Goal: Task Accomplishment & Management: Manage account settings

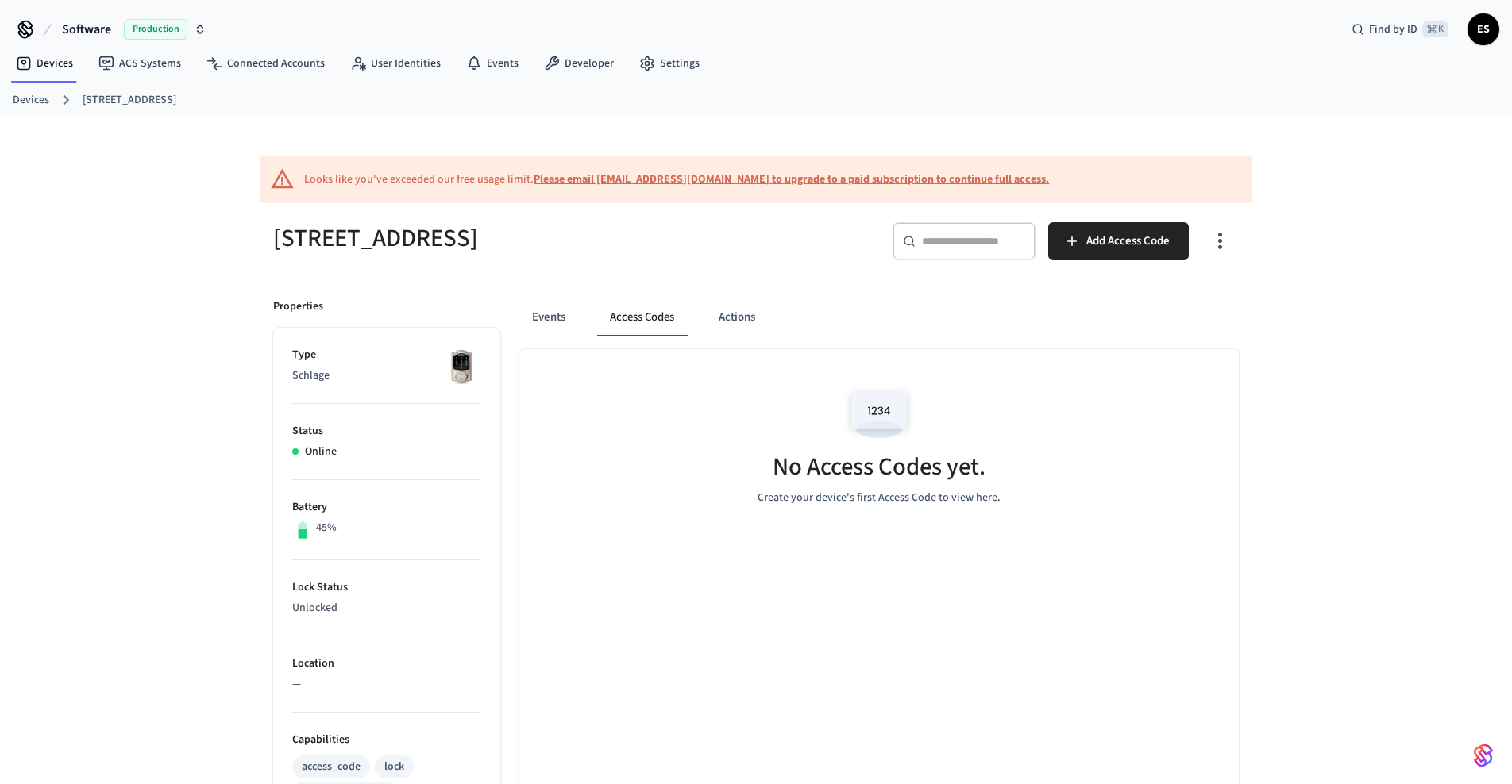
scroll to position [5, 0]
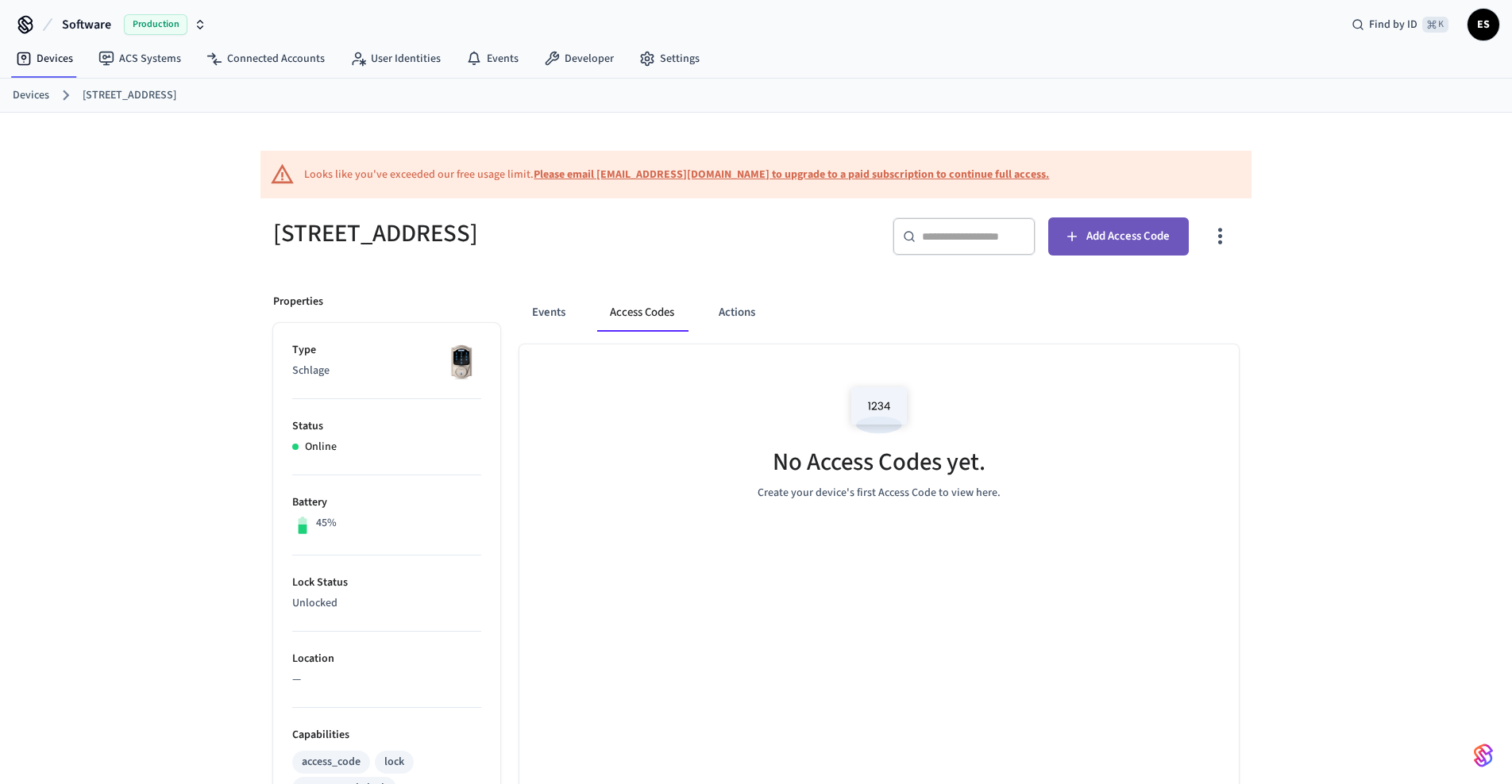
click at [1112, 242] on span "Add Access Code" at bounding box center [1128, 236] width 83 height 21
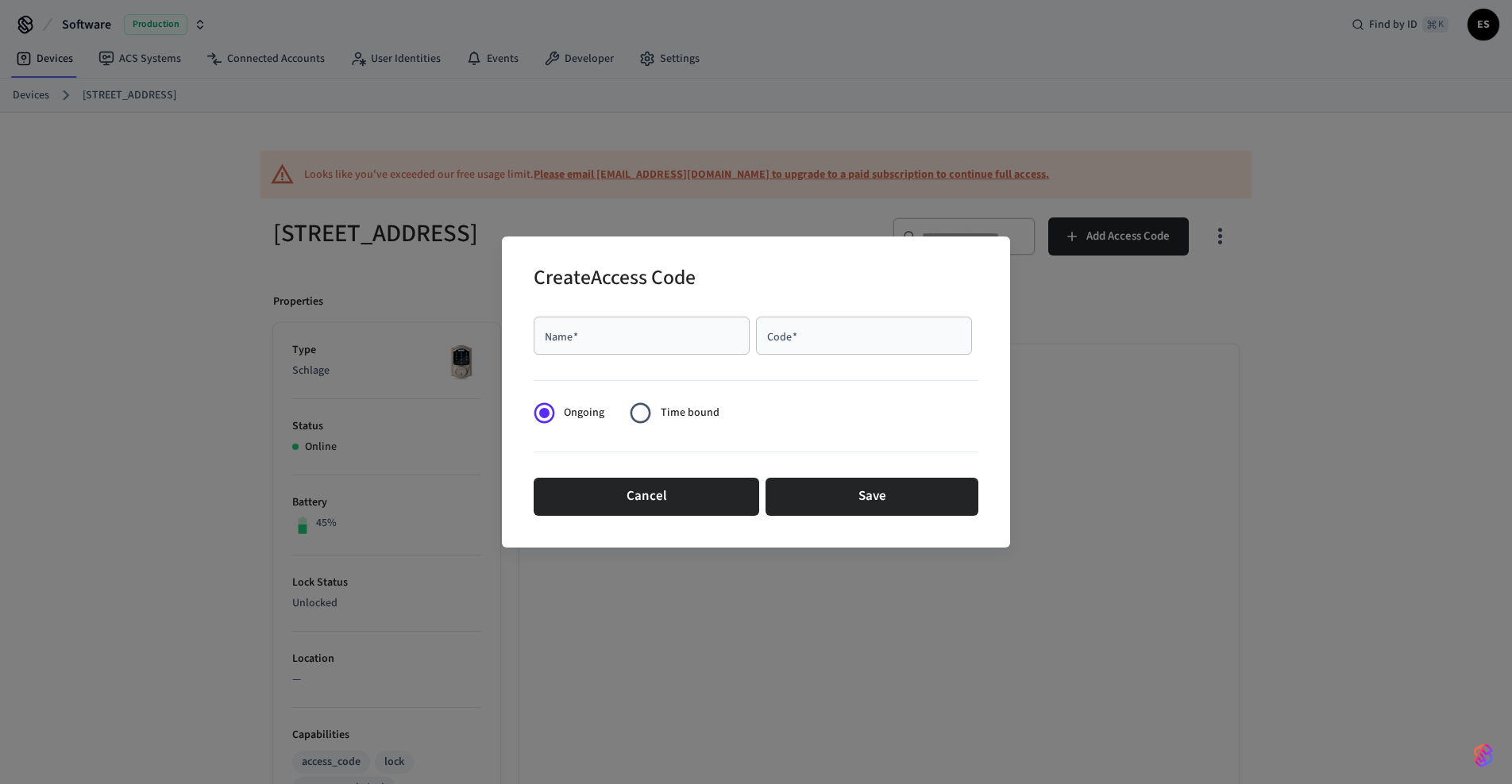
click at [599, 348] on div "Name   *" at bounding box center [642, 336] width 216 height 38
type input "****"
click at [792, 341] on input "Code   *" at bounding box center [864, 335] width 197 height 16
paste input "****"
type input "****"
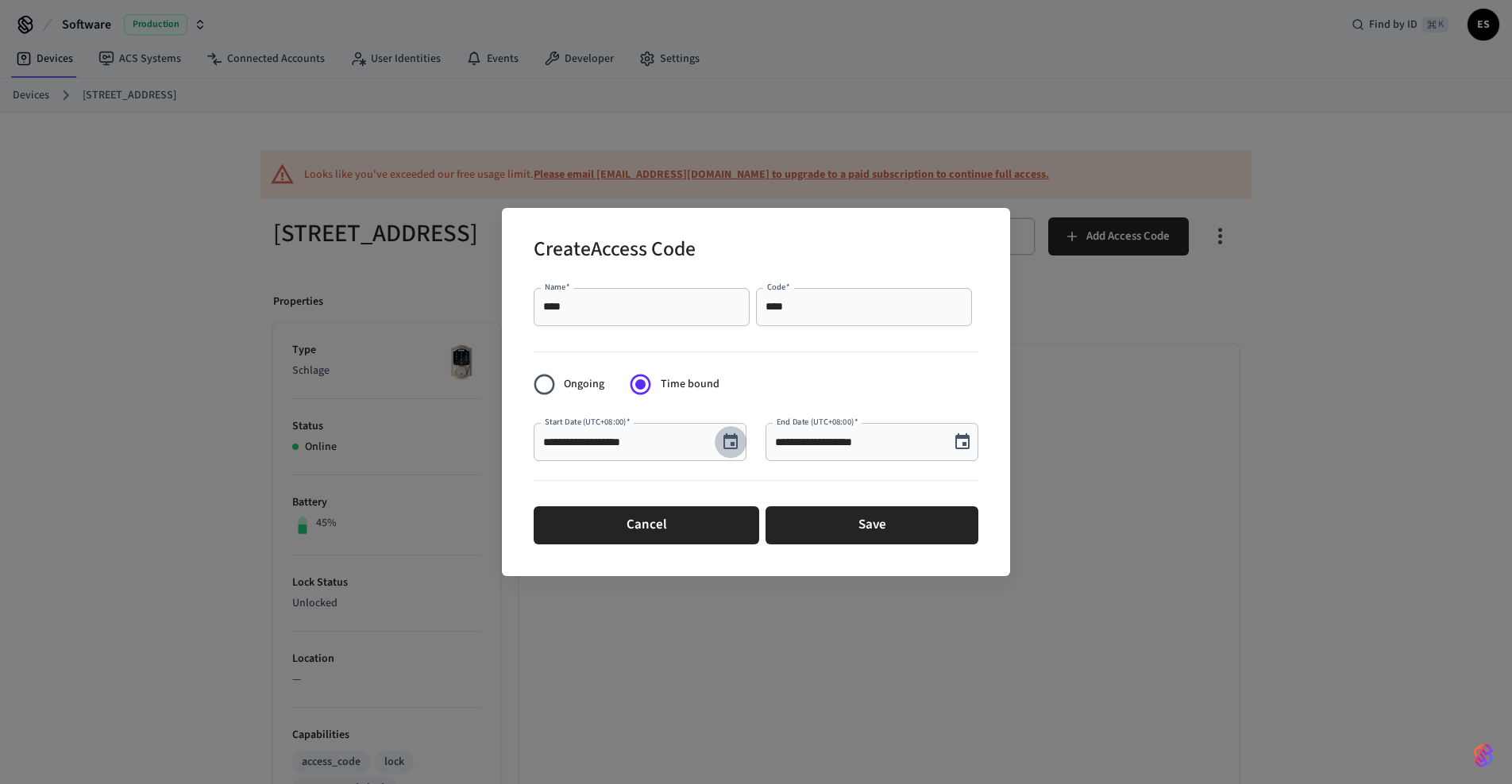
click at [729, 445] on icon "Choose date, selected date is Oct 10, 2025" at bounding box center [730, 441] width 19 height 19
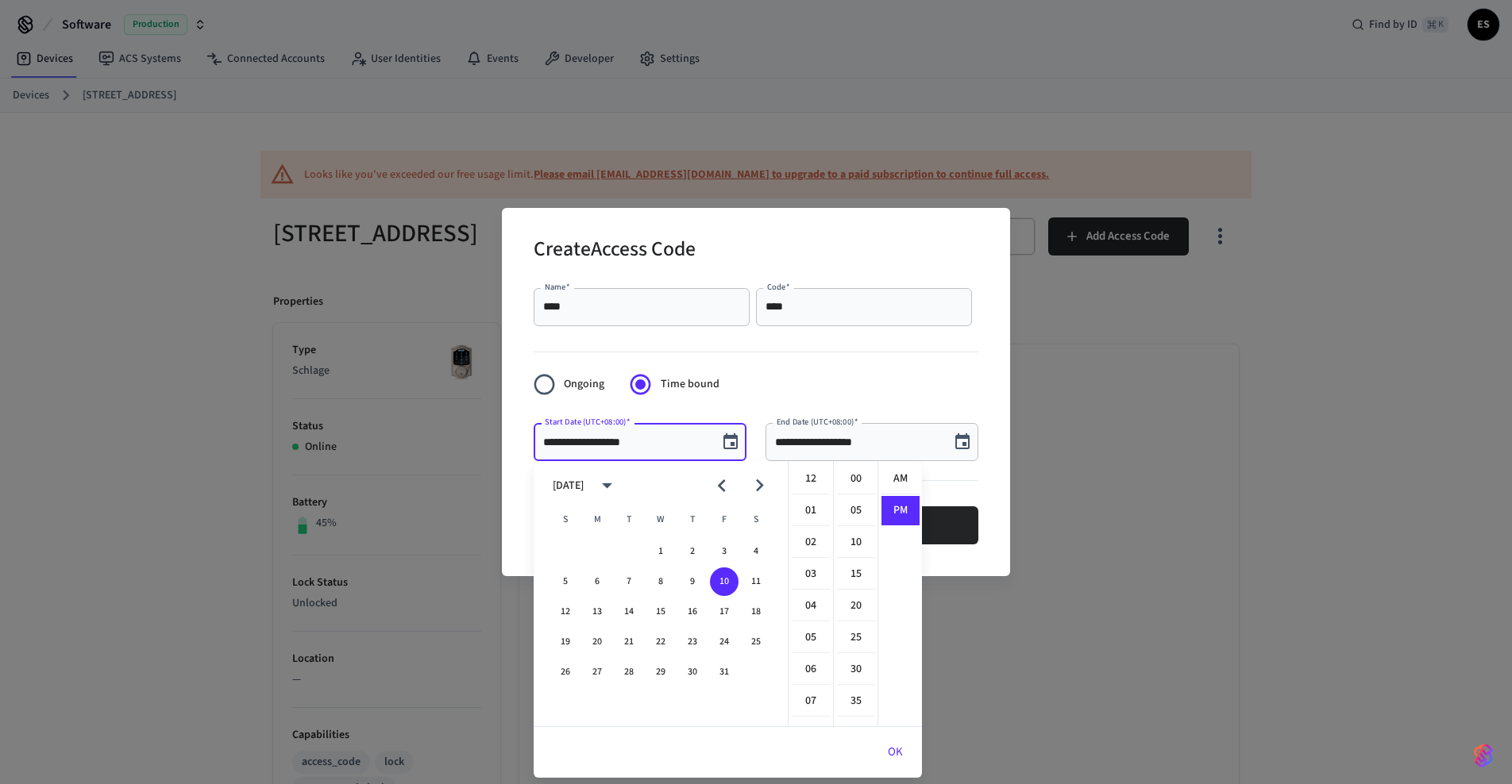
scroll to position [29, 0]
click at [750, 578] on button "11" at bounding box center [756, 582] width 28 height 28
click at [809, 545] on li "03" at bounding box center [811, 549] width 38 height 30
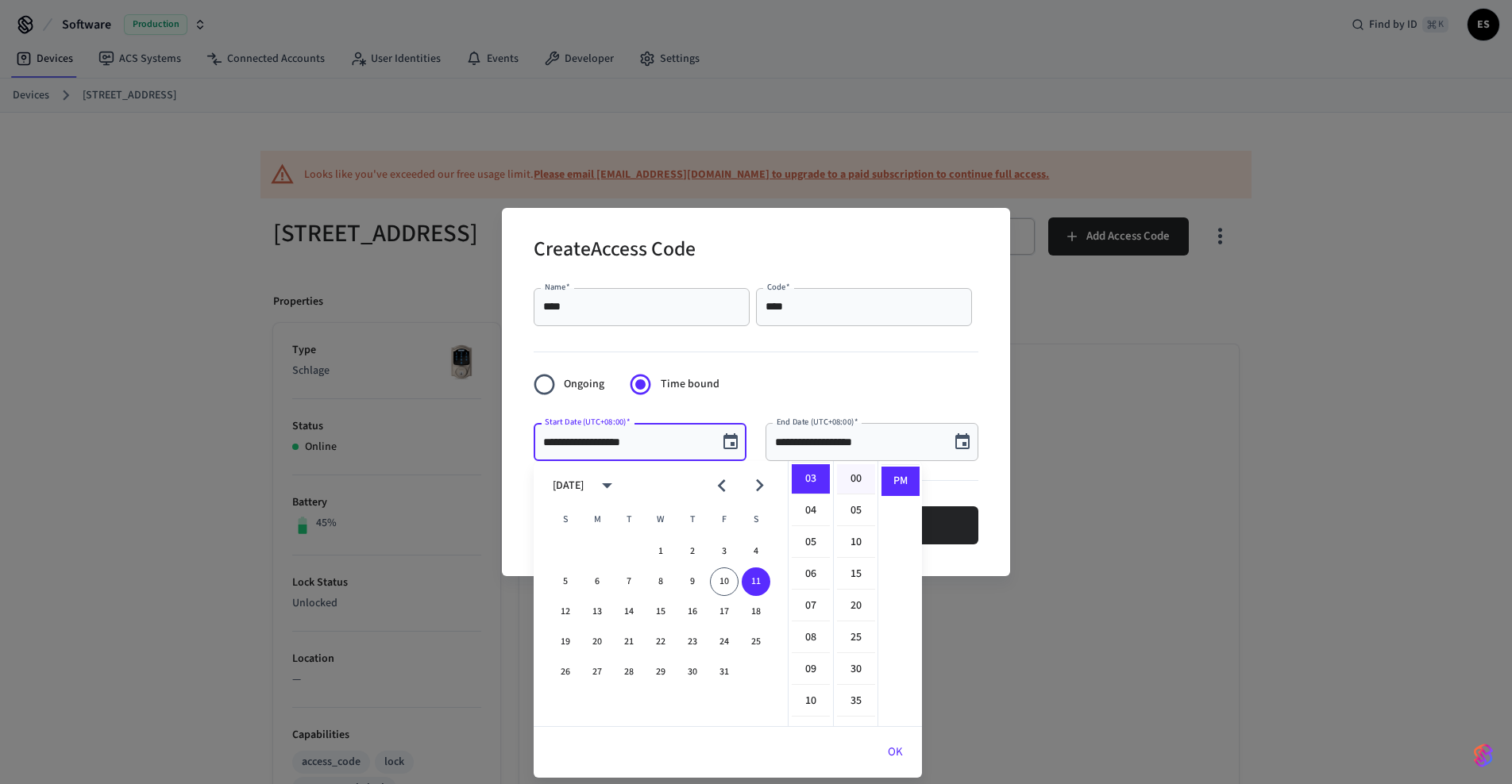
click at [861, 474] on li "00" at bounding box center [857, 479] width 38 height 30
click at [904, 483] on li "AM" at bounding box center [901, 479] width 38 height 30
type input "**********"
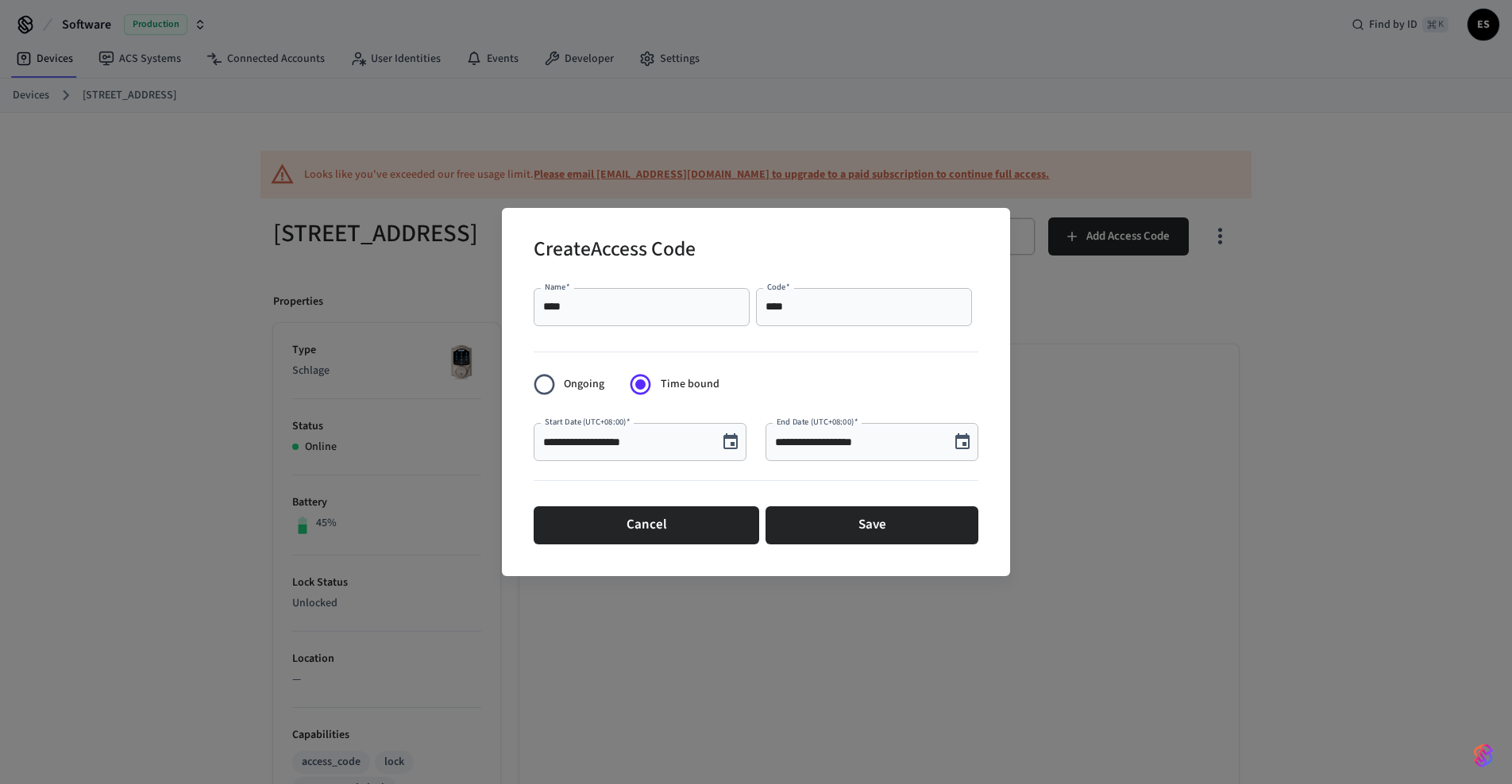
click at [963, 443] on icon "Choose date, selected date is Oct 10, 2025" at bounding box center [963, 441] width 15 height 16
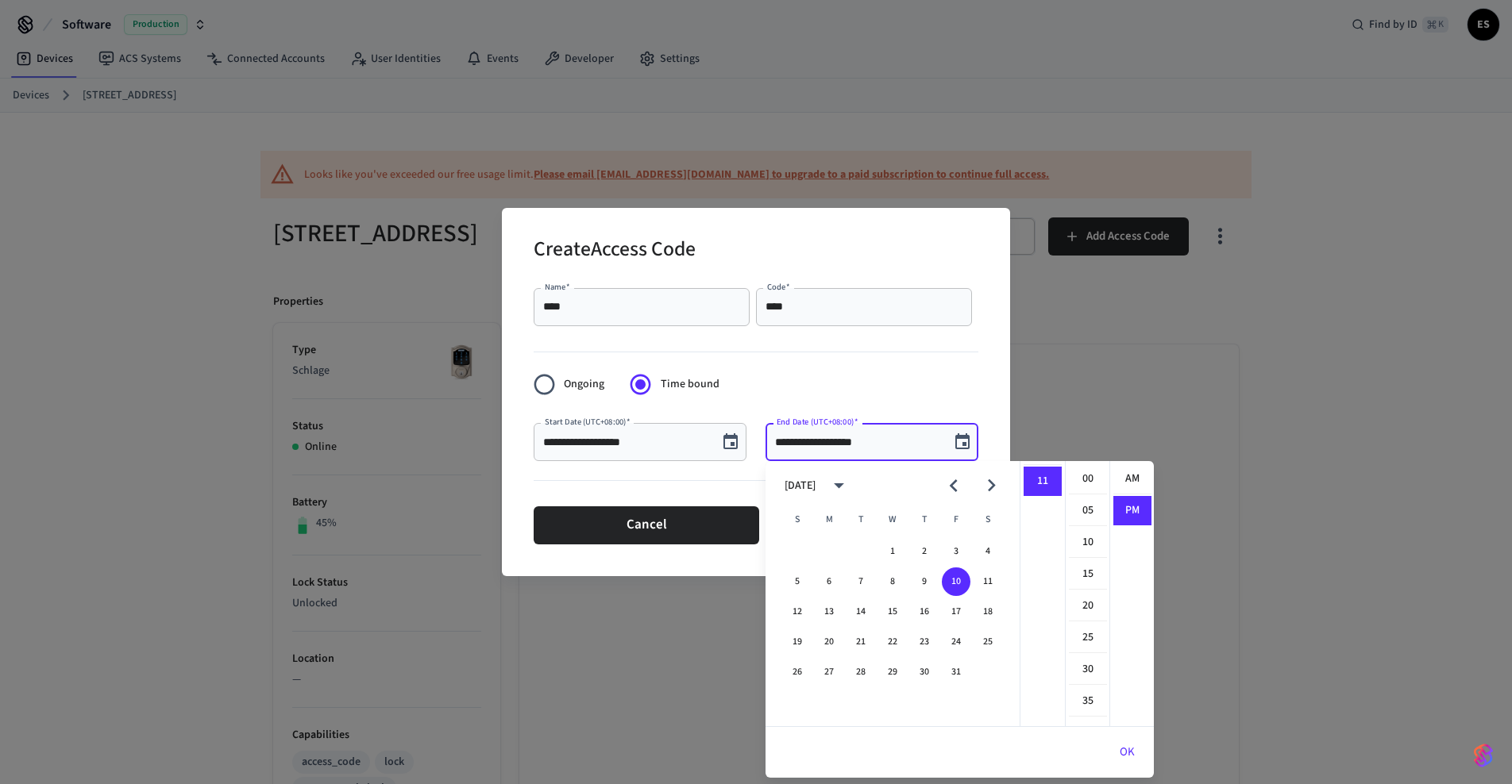
scroll to position [29, 0]
click at [792, 610] on button "12" at bounding box center [797, 612] width 28 height 28
click at [1040, 553] on li "10" at bounding box center [1043, 554] width 38 height 30
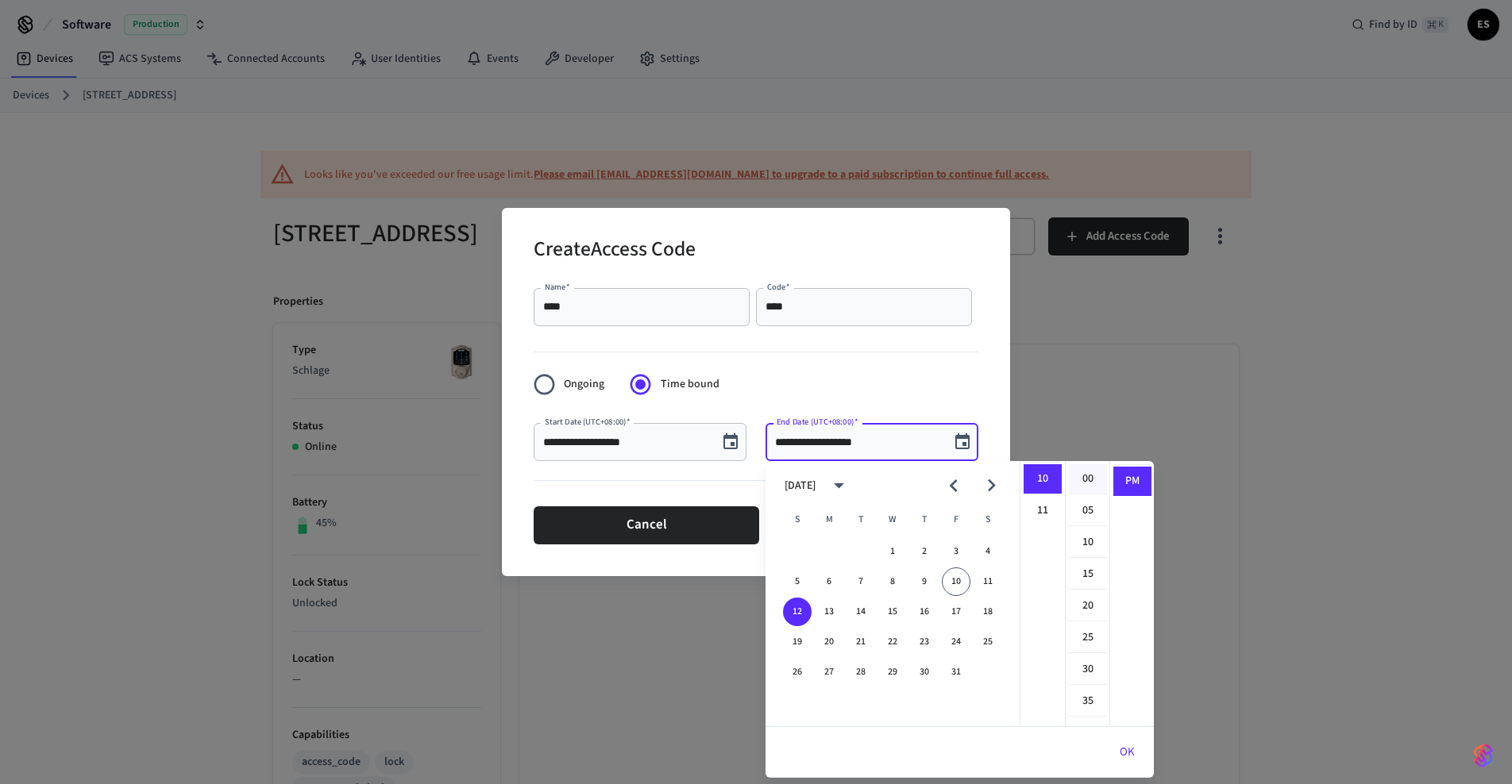
click at [1089, 480] on li "00" at bounding box center [1089, 479] width 38 height 30
click at [1089, 573] on li "15" at bounding box center [1089, 574] width 38 height 30
type input "**********"
click at [1133, 756] on button "OK" at bounding box center [1127, 753] width 53 height 38
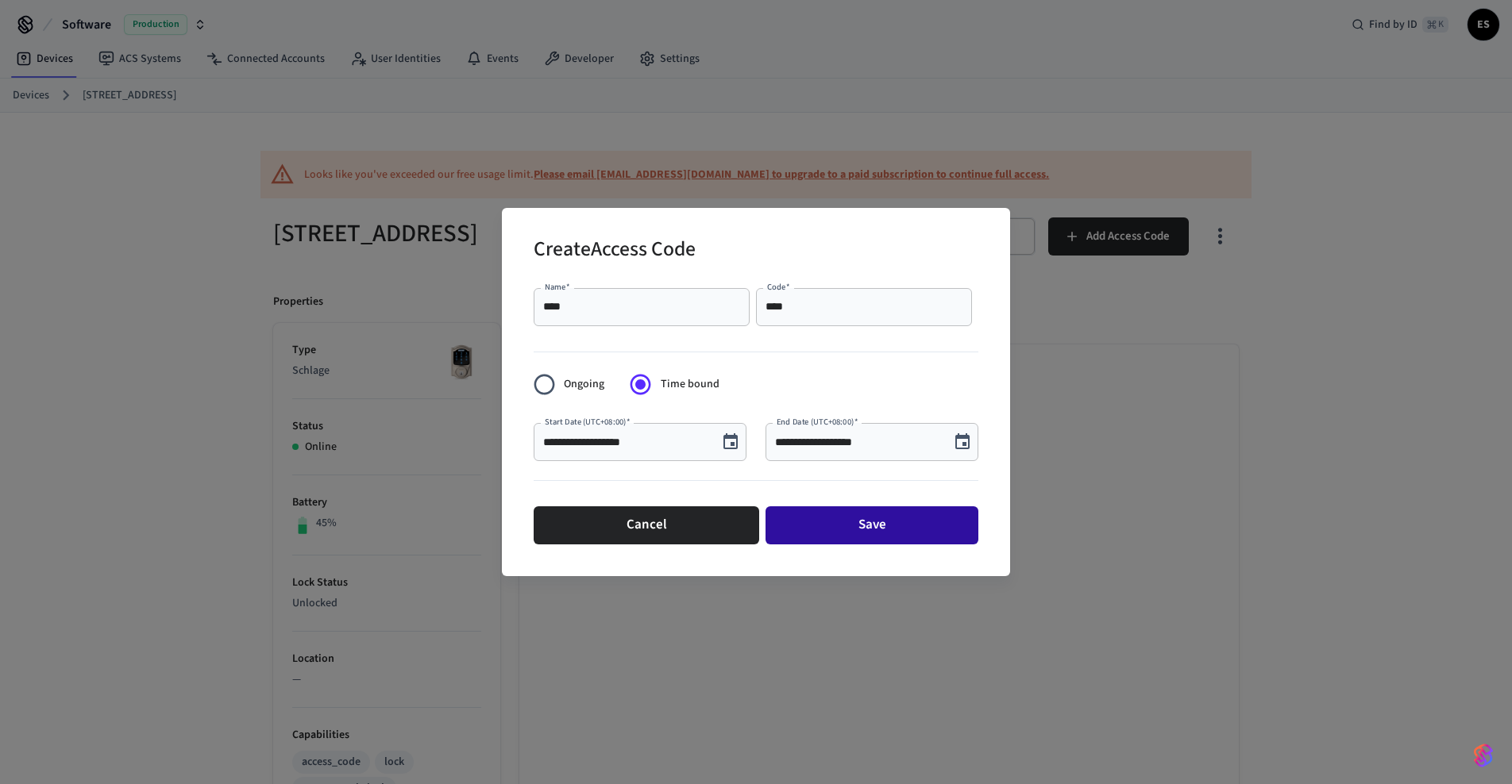
click at [882, 528] on button "Save" at bounding box center [872, 526] width 213 height 38
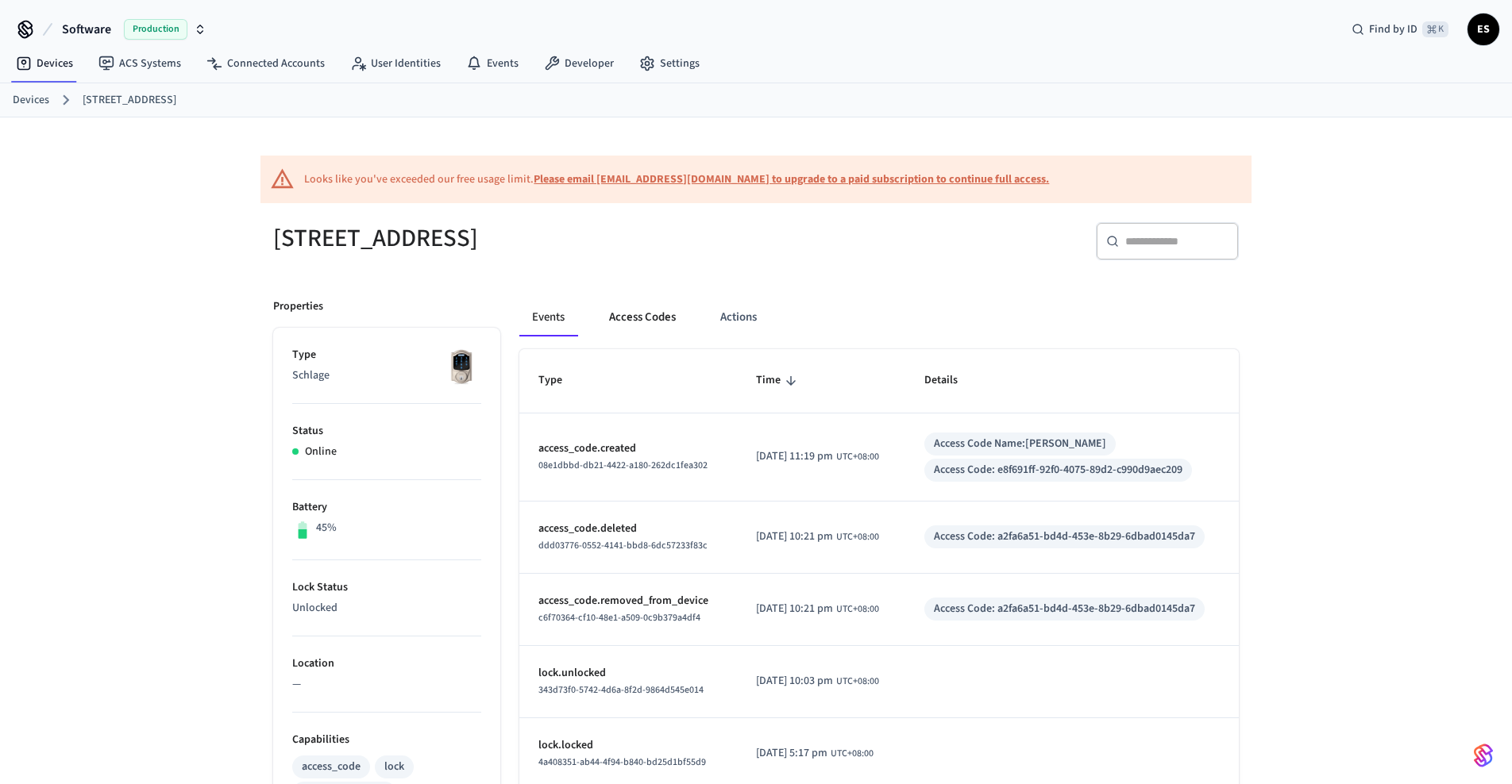
click at [657, 319] on button "Access Codes" at bounding box center [642, 318] width 93 height 38
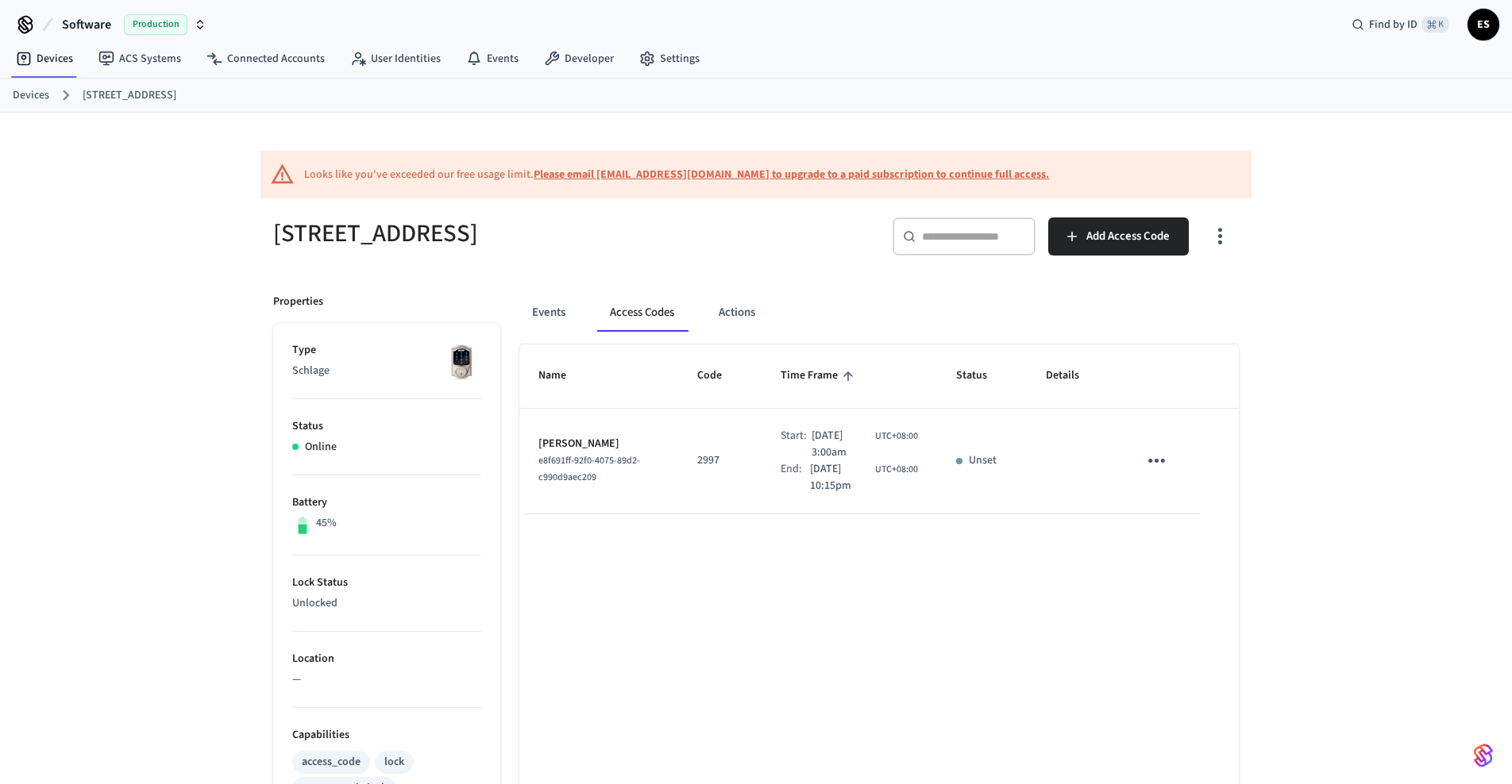
click at [27, 103] on link "Devices" at bounding box center [31, 95] width 37 height 16
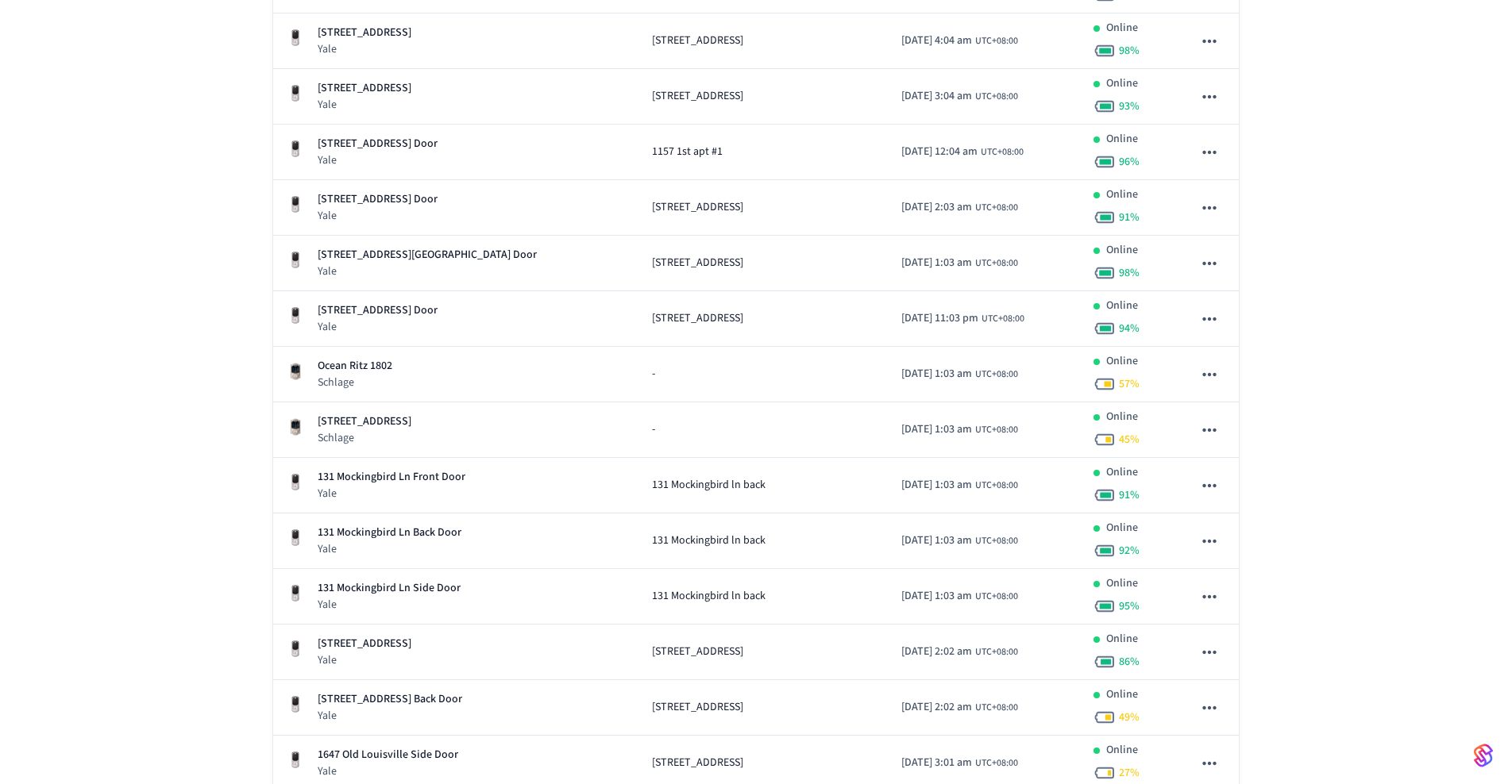
scroll to position [563, 0]
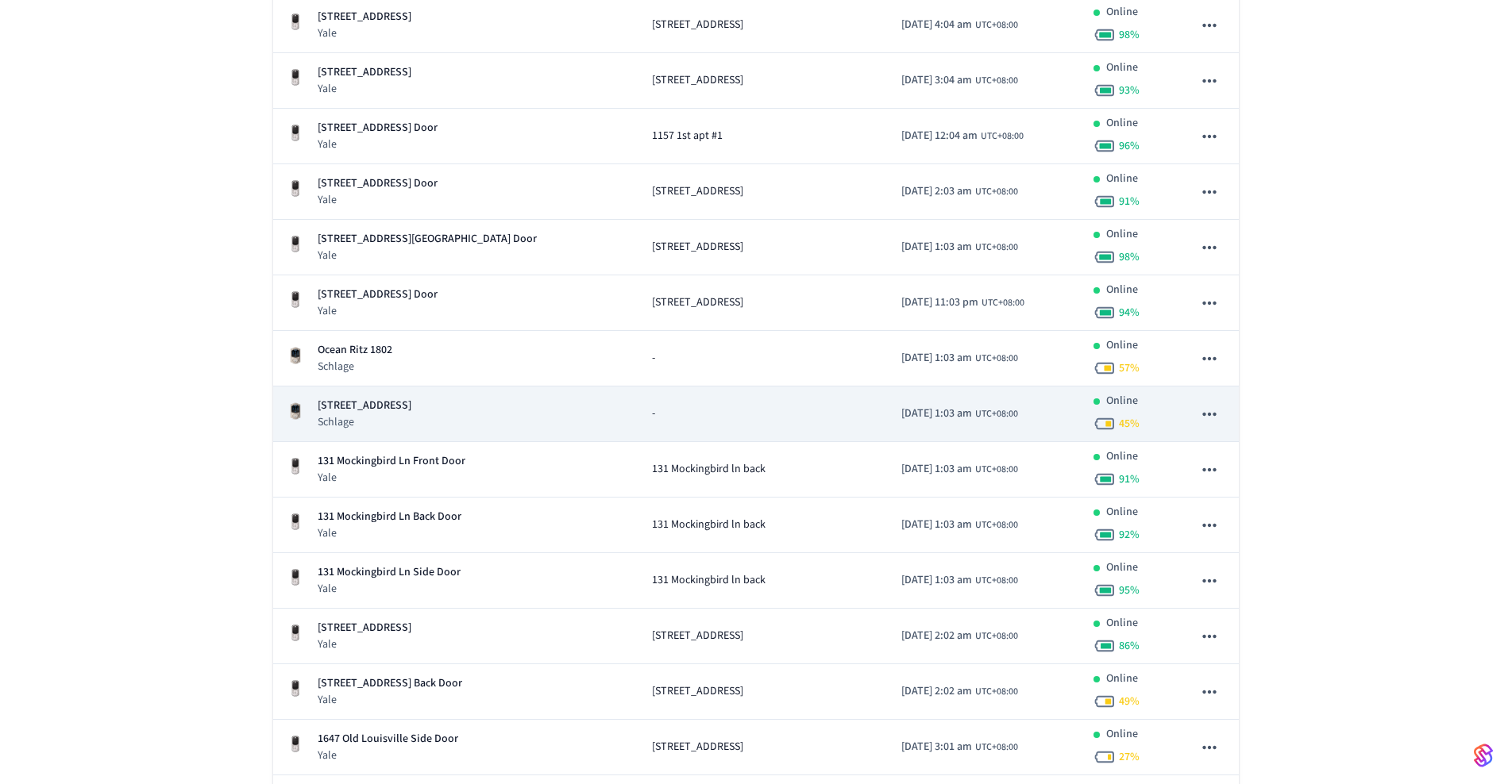
click at [1211, 419] on icon "sticky table" at bounding box center [1210, 414] width 21 height 21
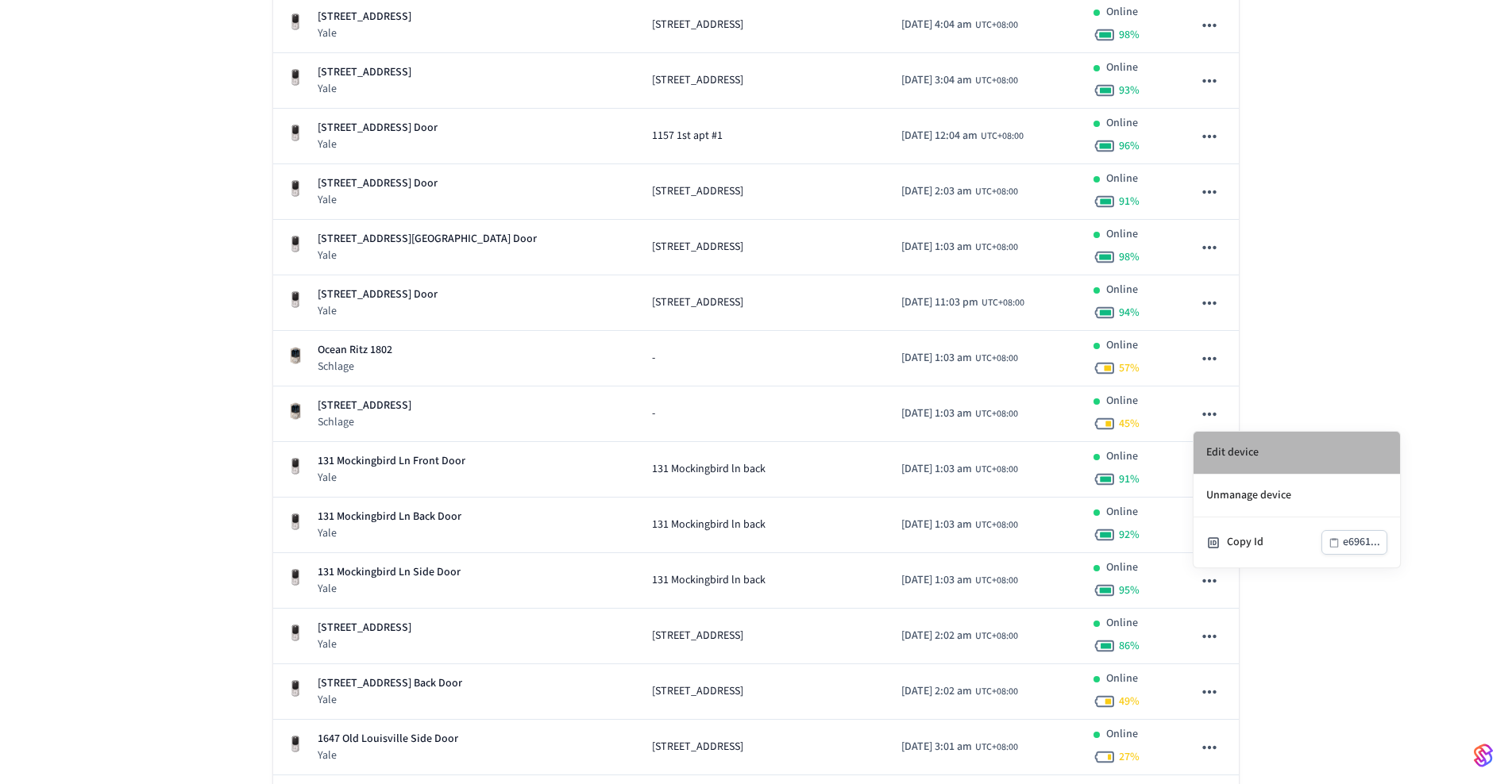
click at [1236, 445] on li "Edit device" at bounding box center [1297, 453] width 206 height 43
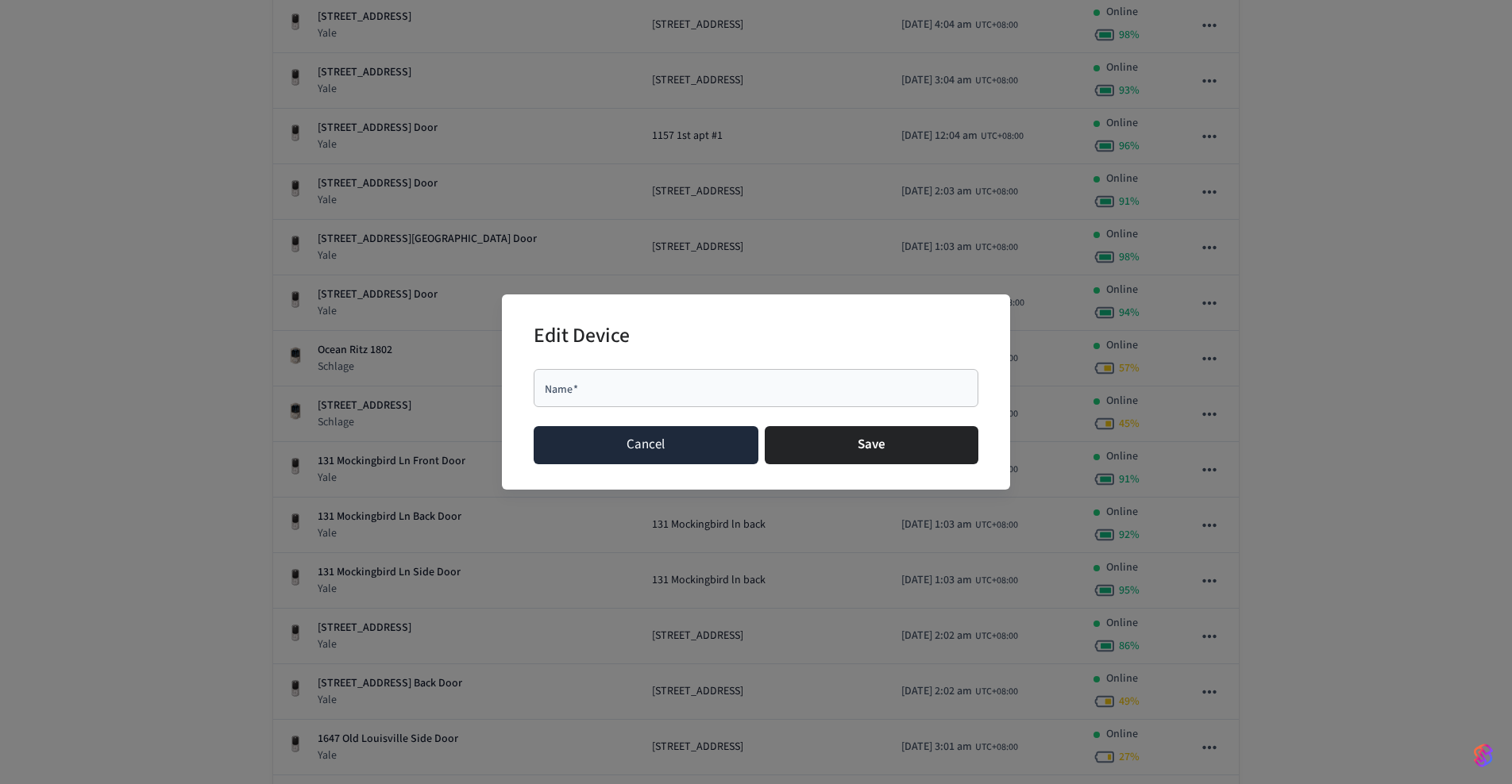
click at [676, 452] on button "Cancel" at bounding box center [646, 445] width 225 height 38
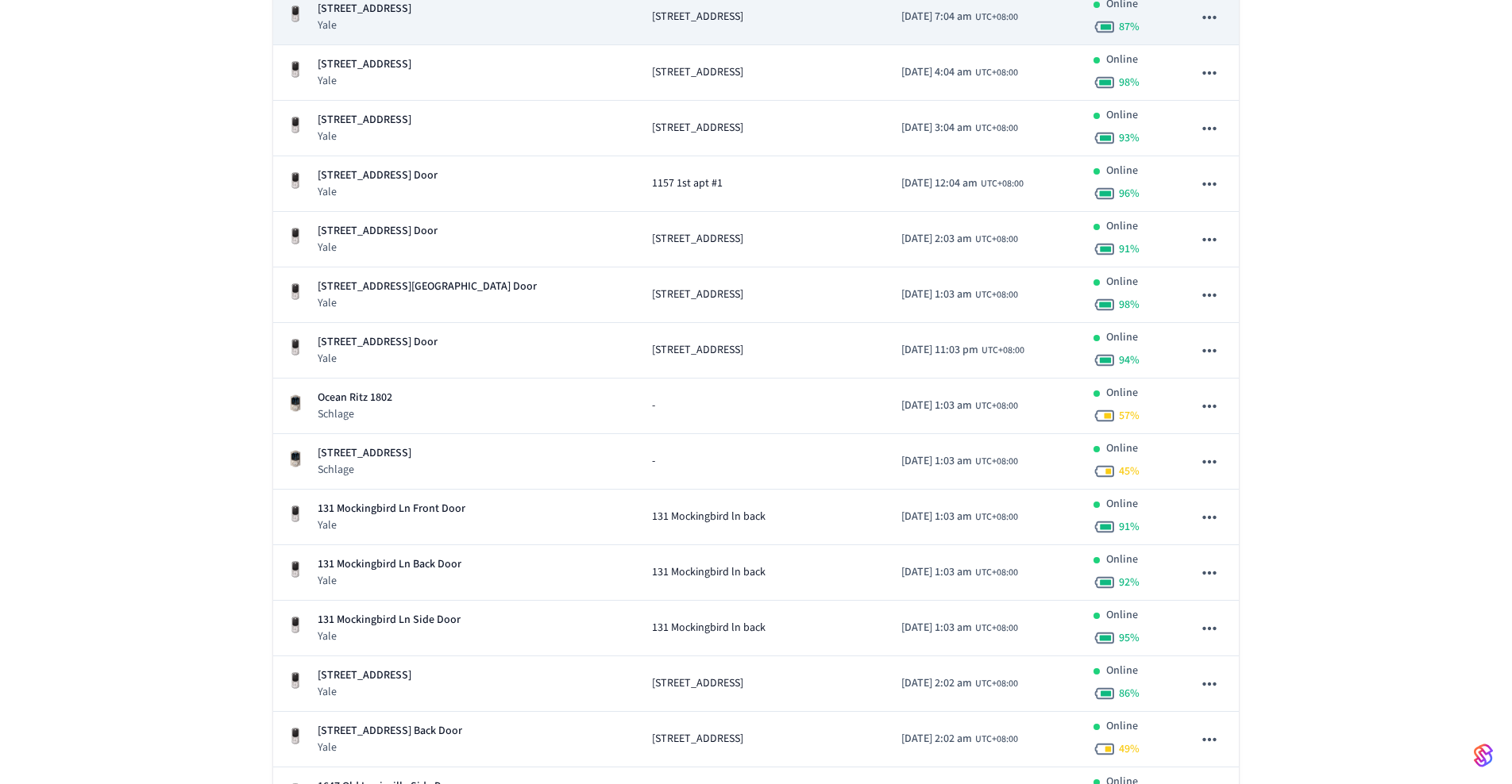
scroll to position [516, 0]
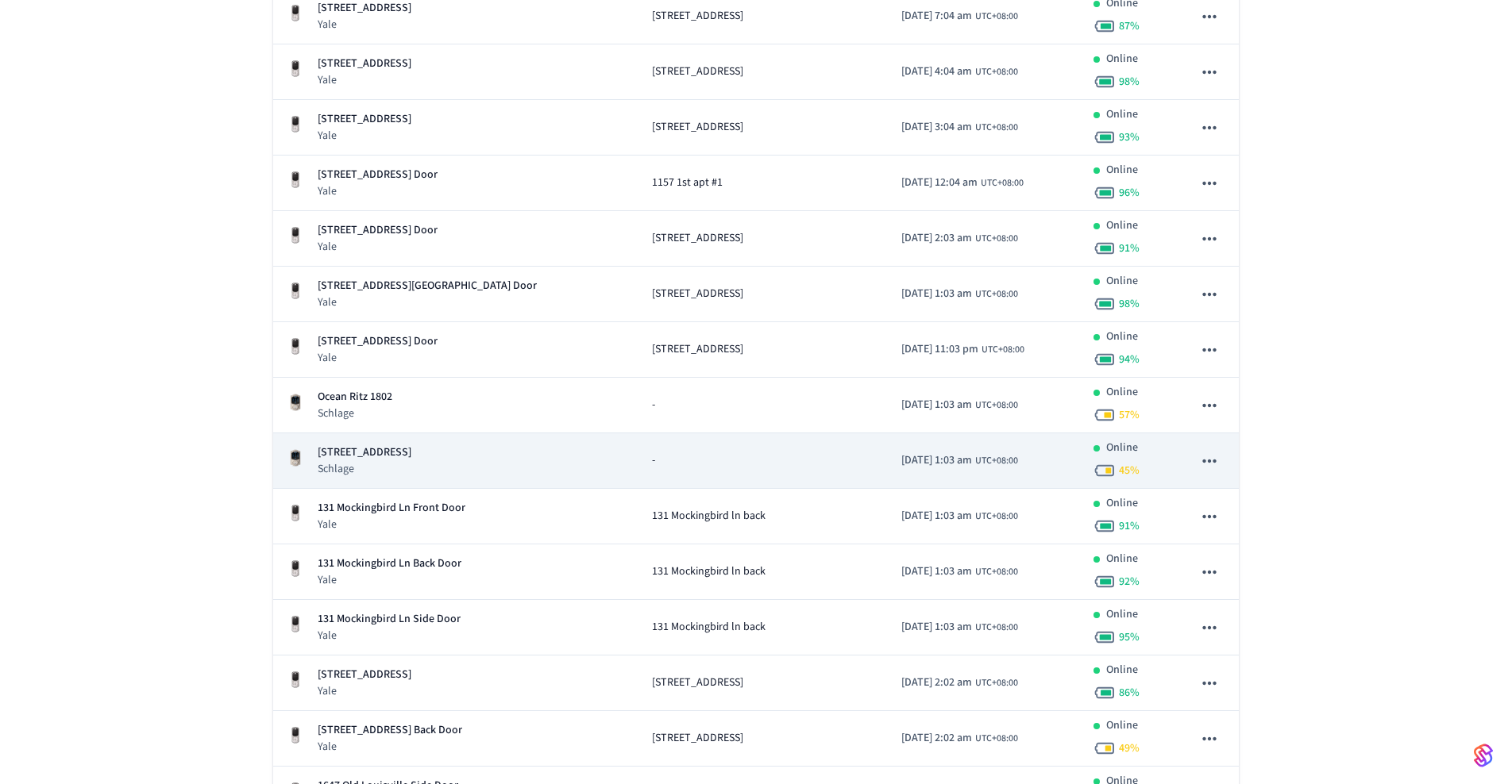
click at [1212, 466] on icon "sticky table" at bounding box center [1210, 461] width 21 height 21
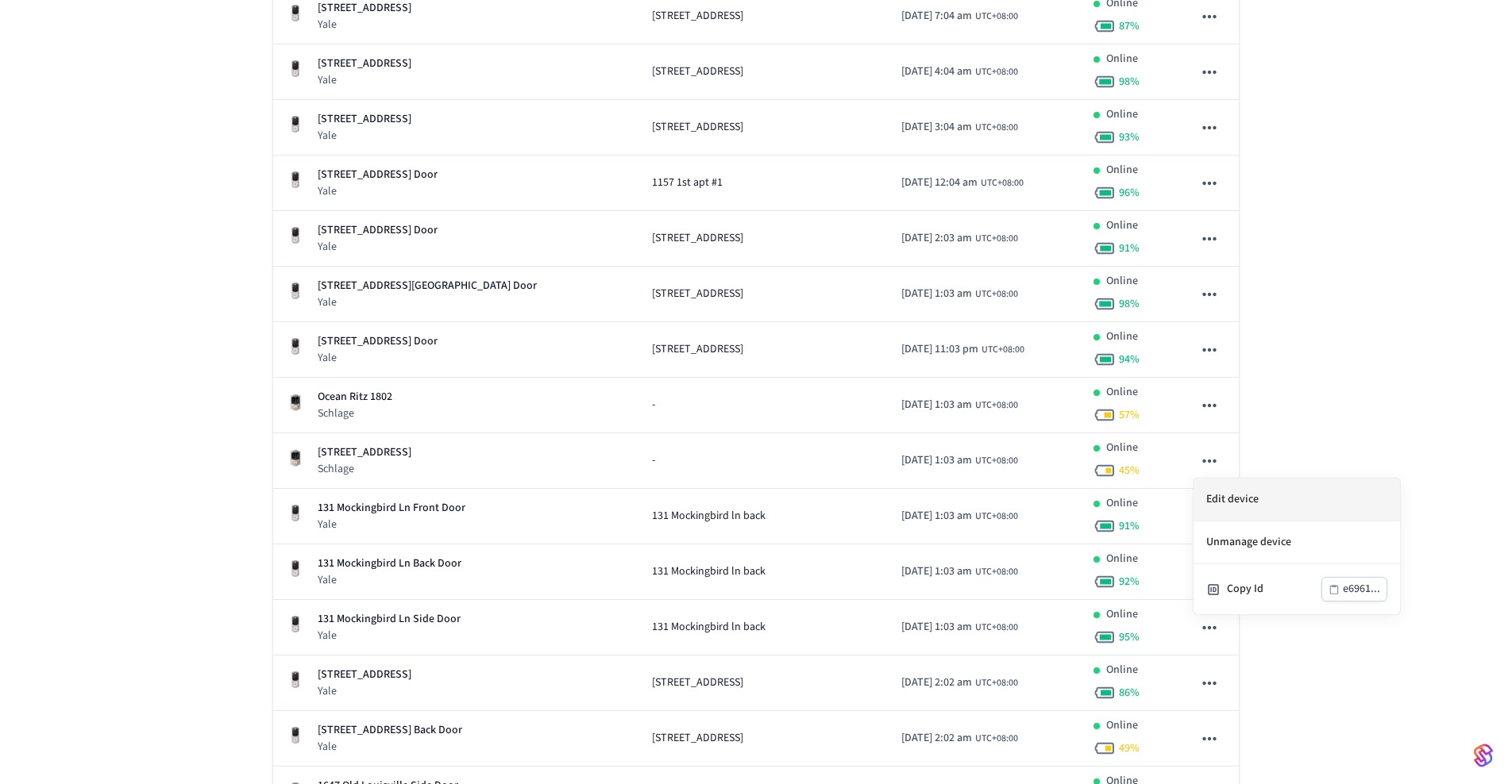
click at [1233, 503] on li "Edit device" at bounding box center [1297, 500] width 206 height 43
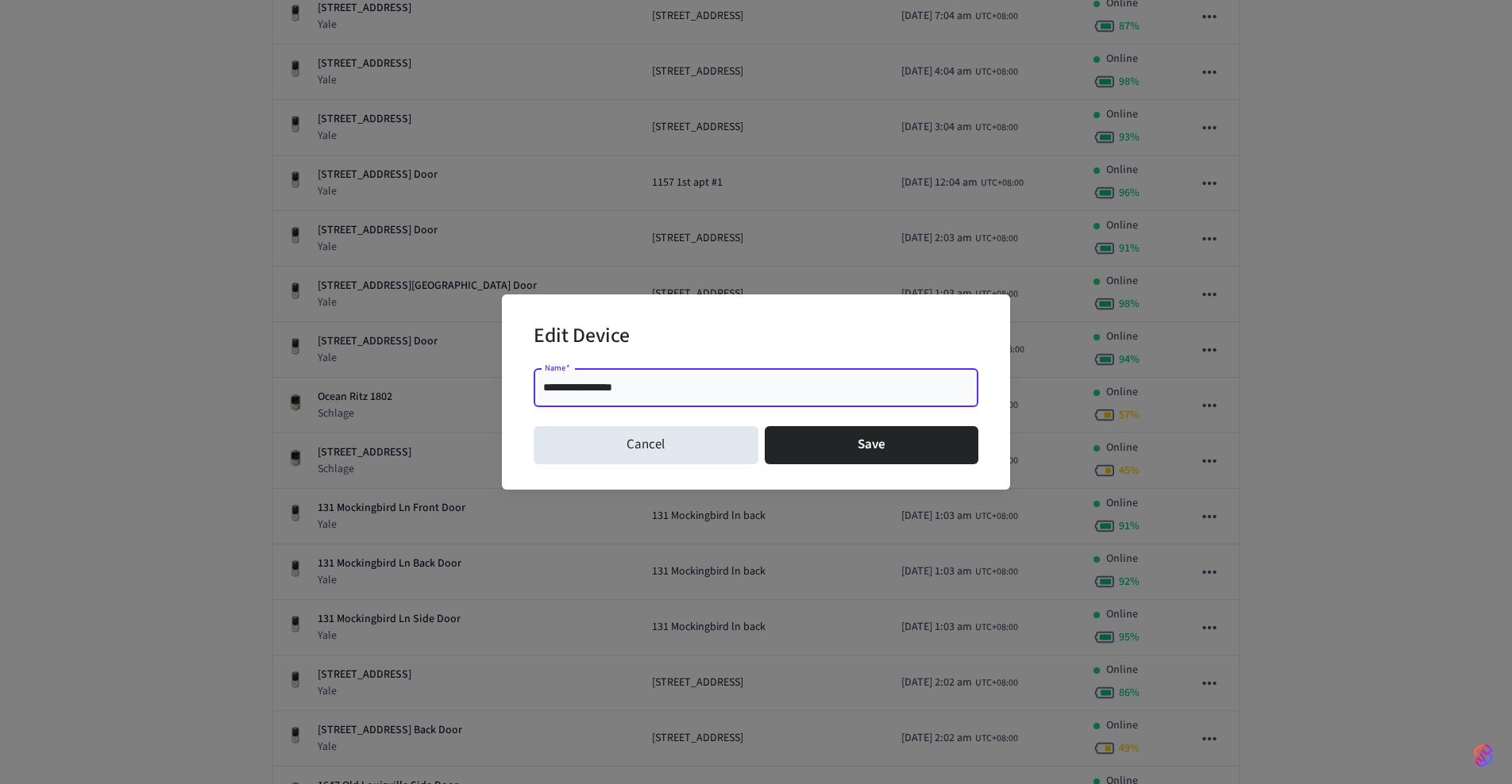
drag, startPoint x: 637, startPoint y: 387, endPoint x: 510, endPoint y: 383, distance: 127.1
click at [510, 383] on div "**********" at bounding box center [756, 392] width 509 height 194
click at [674, 394] on input "**********" at bounding box center [756, 387] width 426 height 16
drag, startPoint x: 625, startPoint y: 390, endPoint x: 524, endPoint y: 387, distance: 101.0
click at [524, 387] on div "**********" at bounding box center [756, 392] width 509 height 194
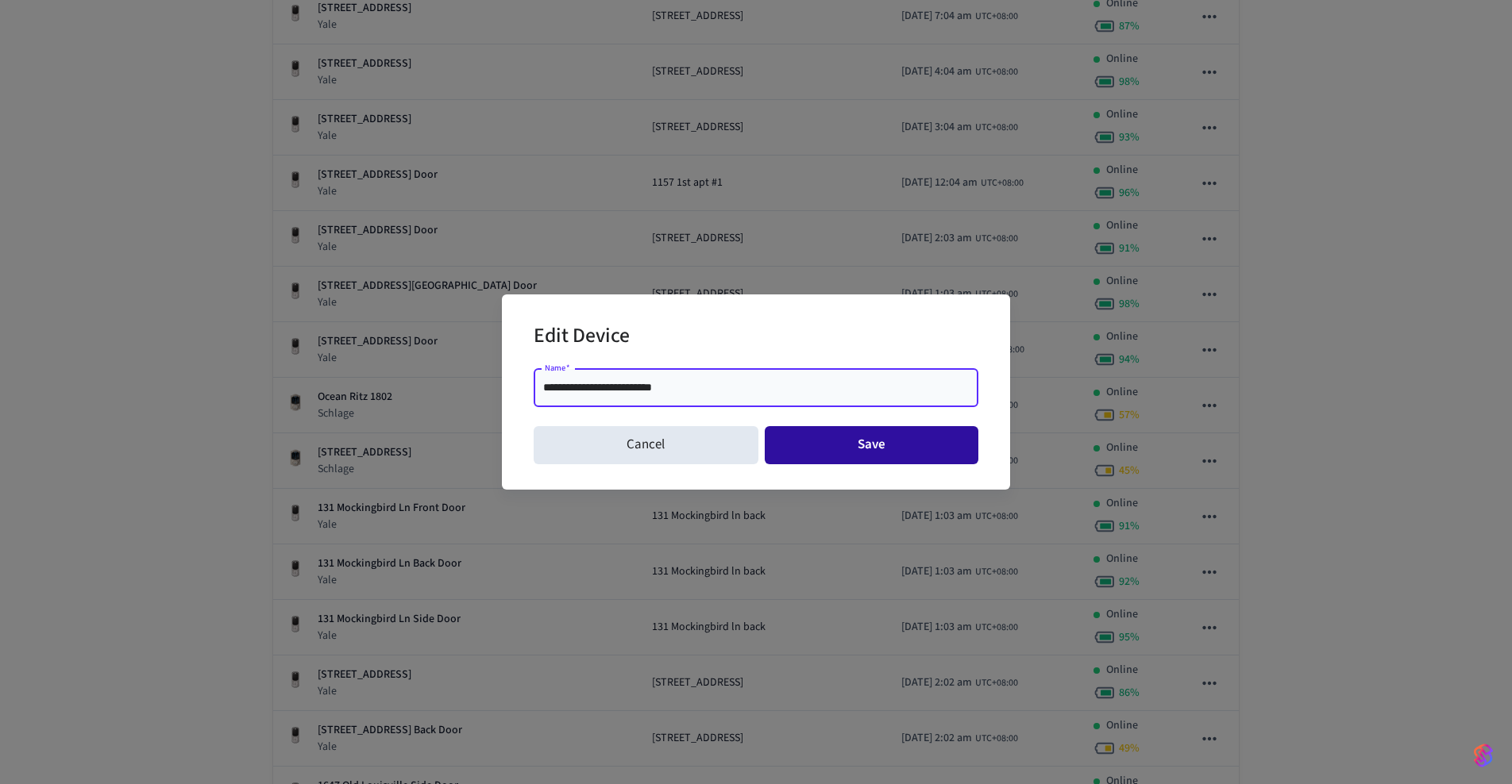
type input "**********"
click at [834, 445] on button "Save" at bounding box center [872, 445] width 214 height 38
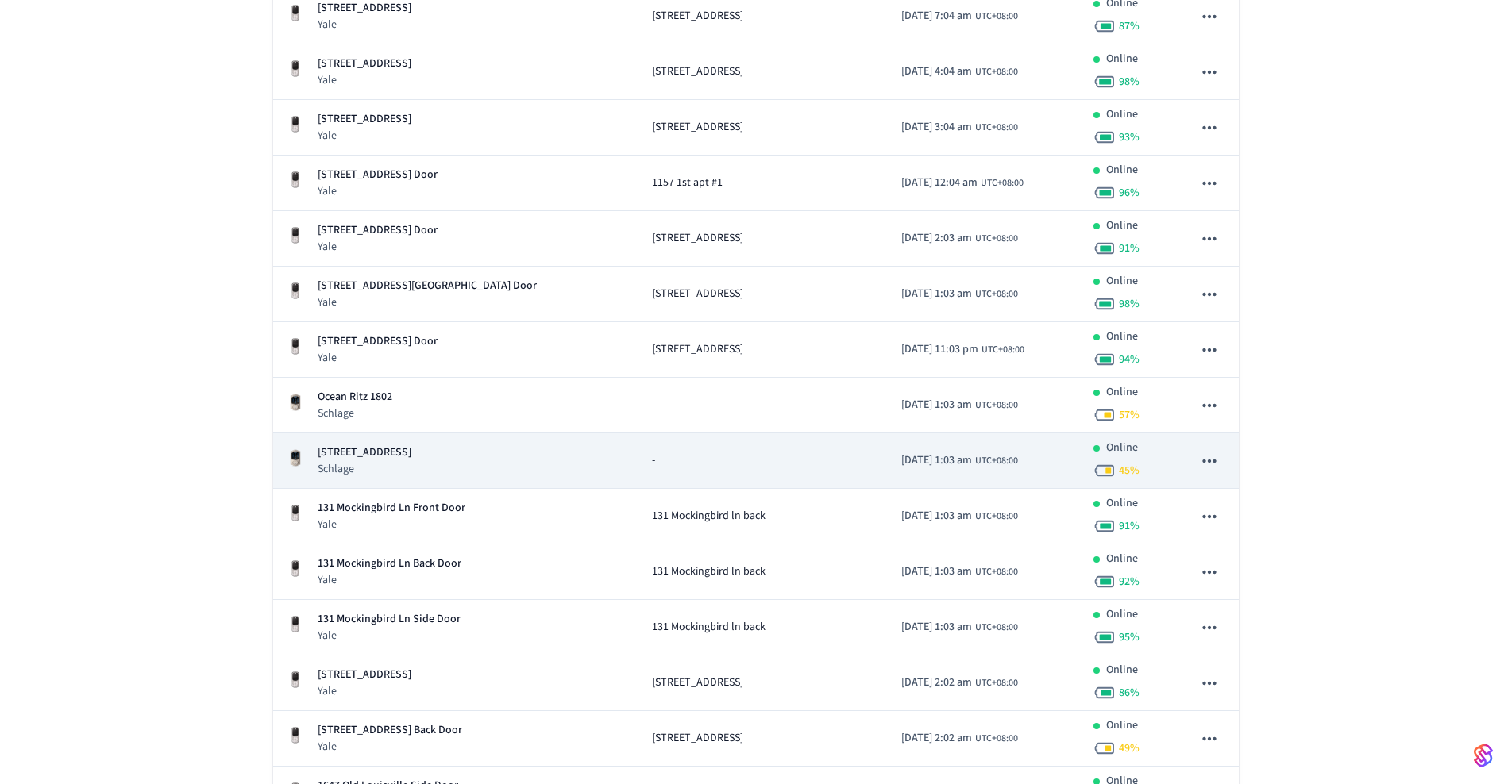
click at [715, 452] on td "-" at bounding box center [764, 461] width 250 height 56
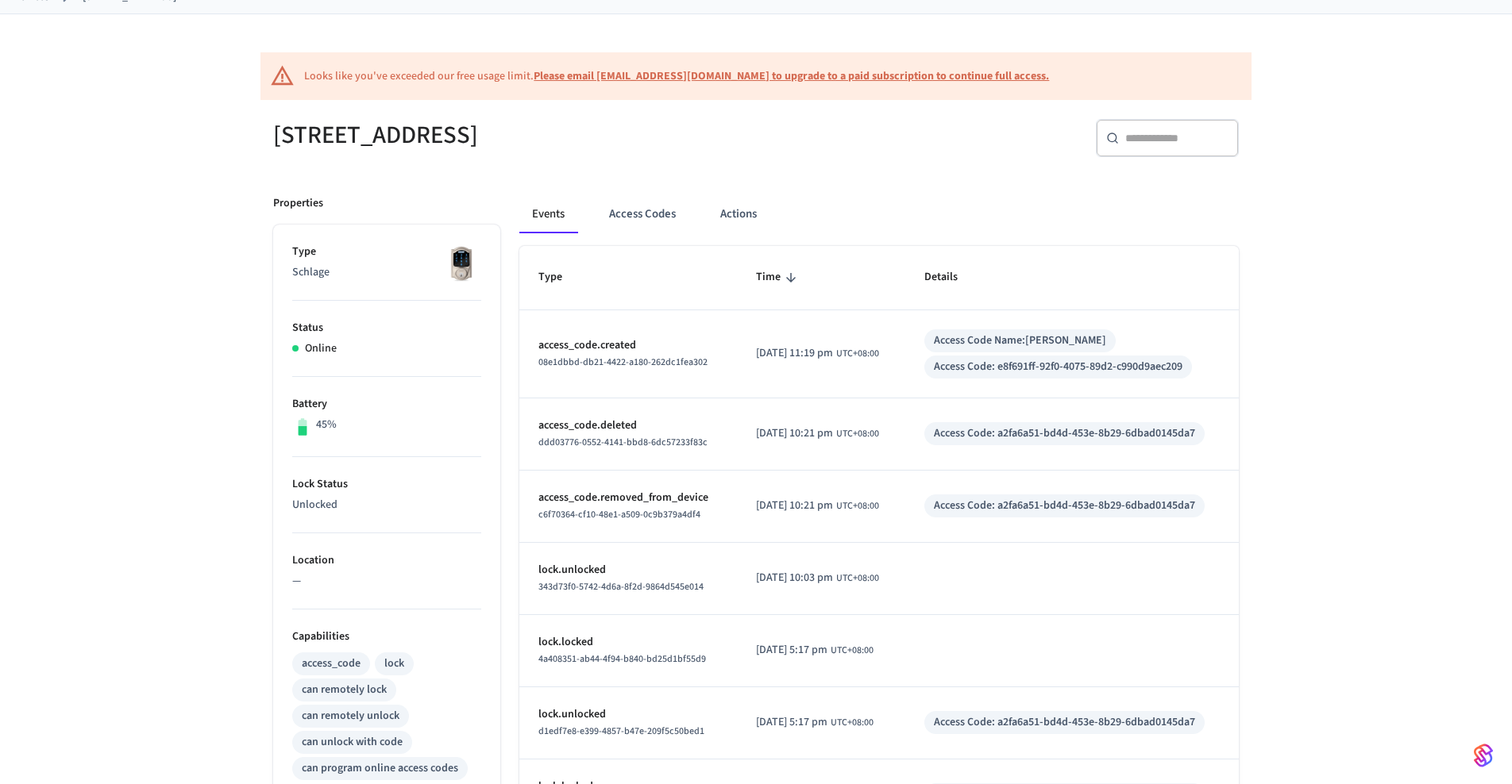
scroll to position [121, 0]
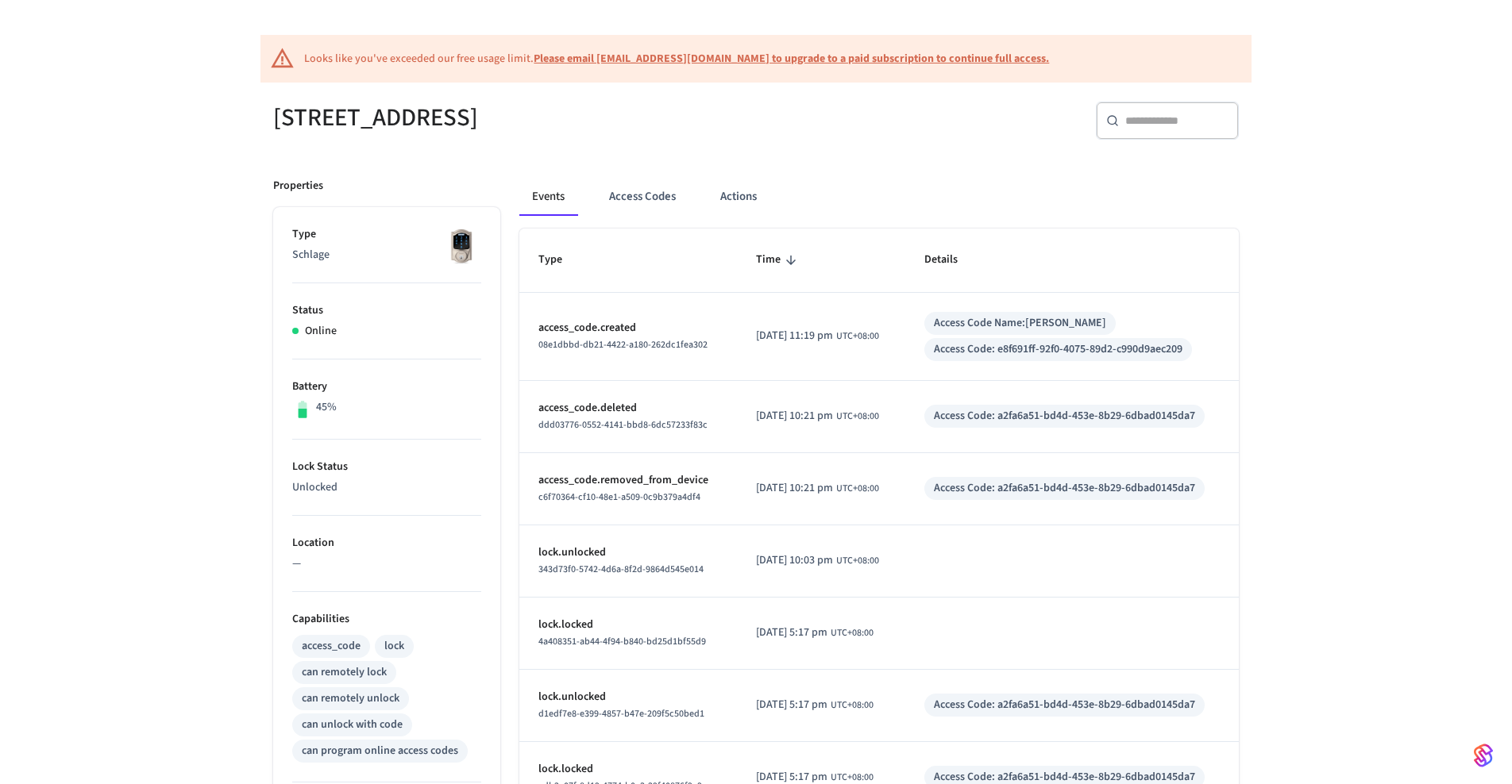
click at [315, 563] on p "—" at bounding box center [387, 564] width 189 height 16
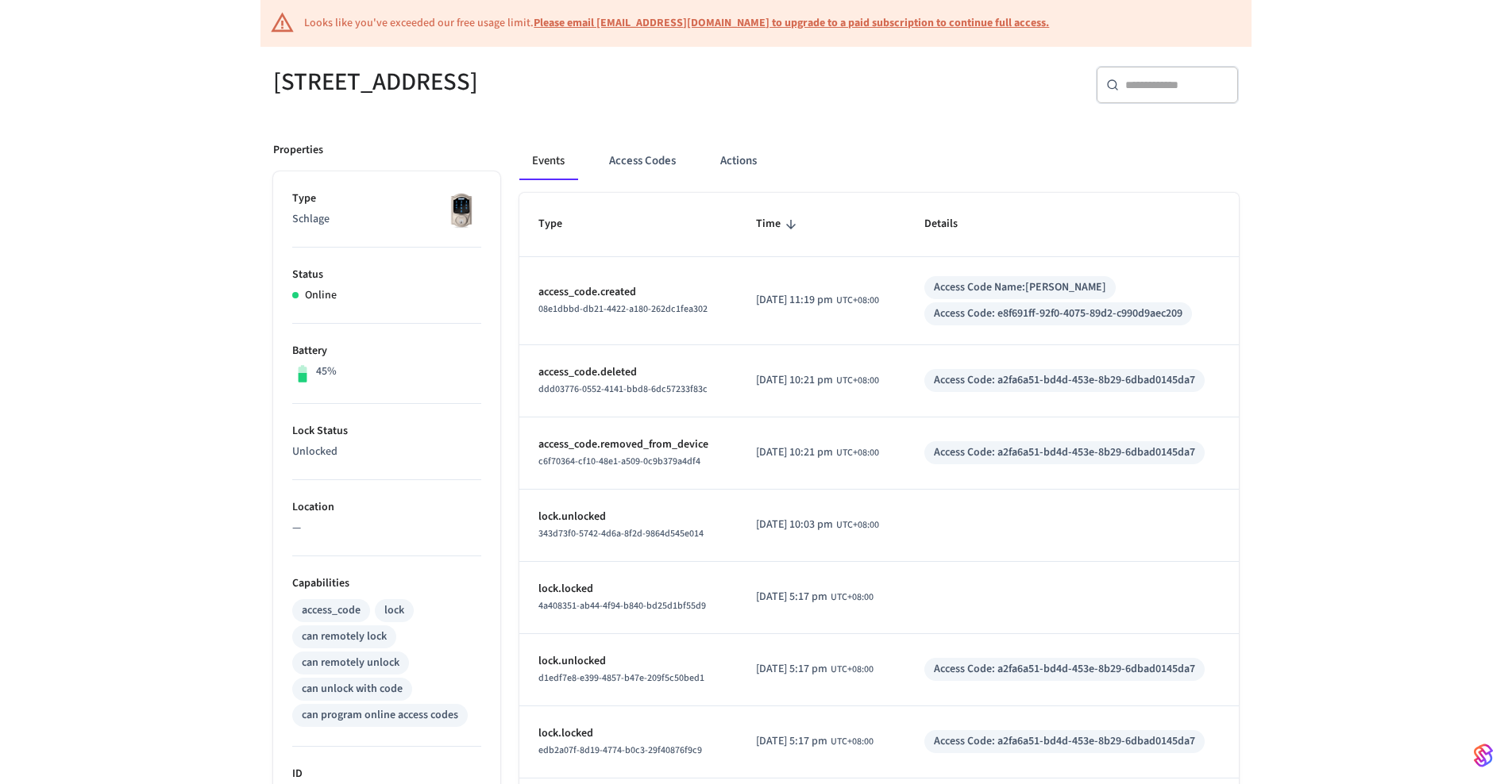
scroll to position [0, 0]
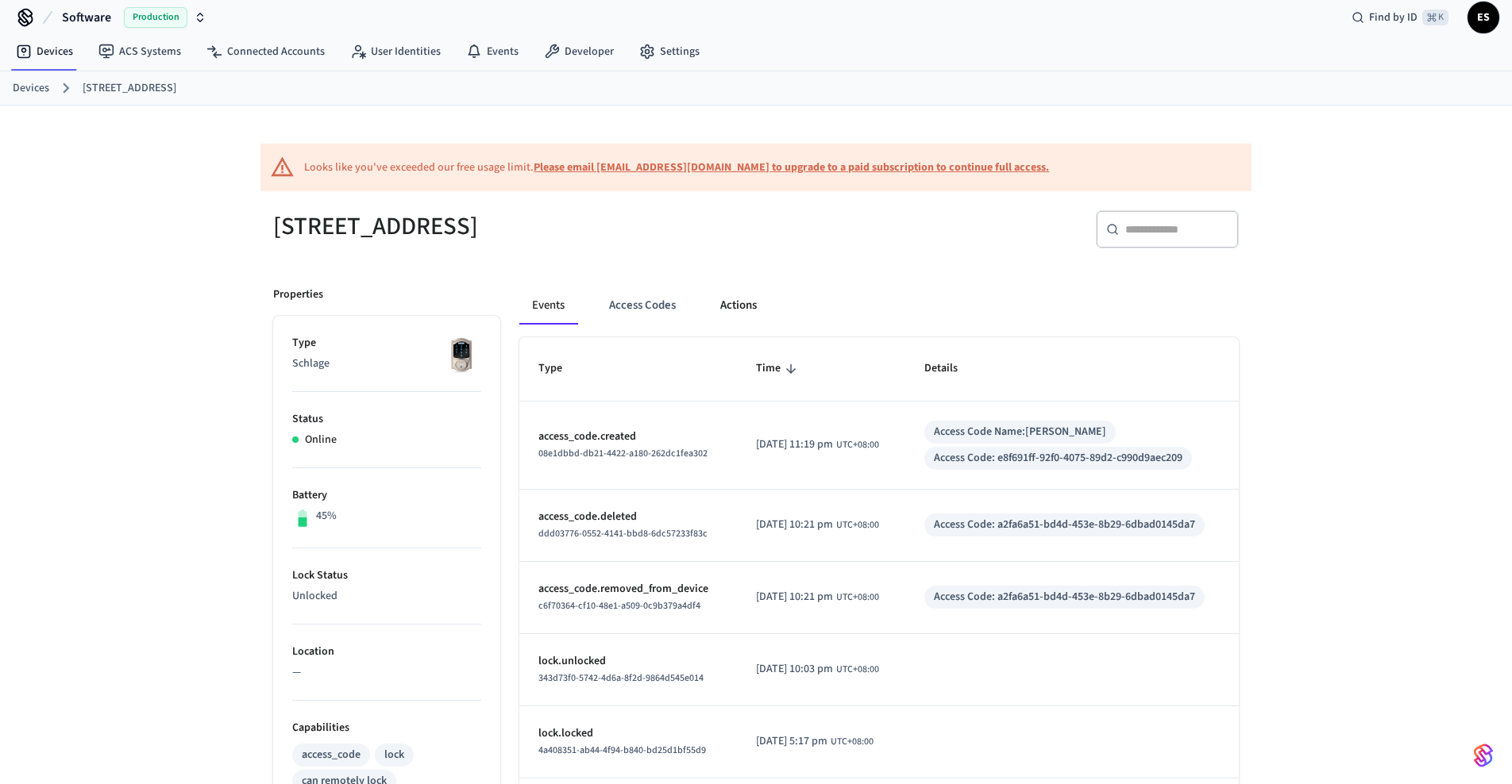
click at [743, 319] on button "Actions" at bounding box center [739, 306] width 62 height 38
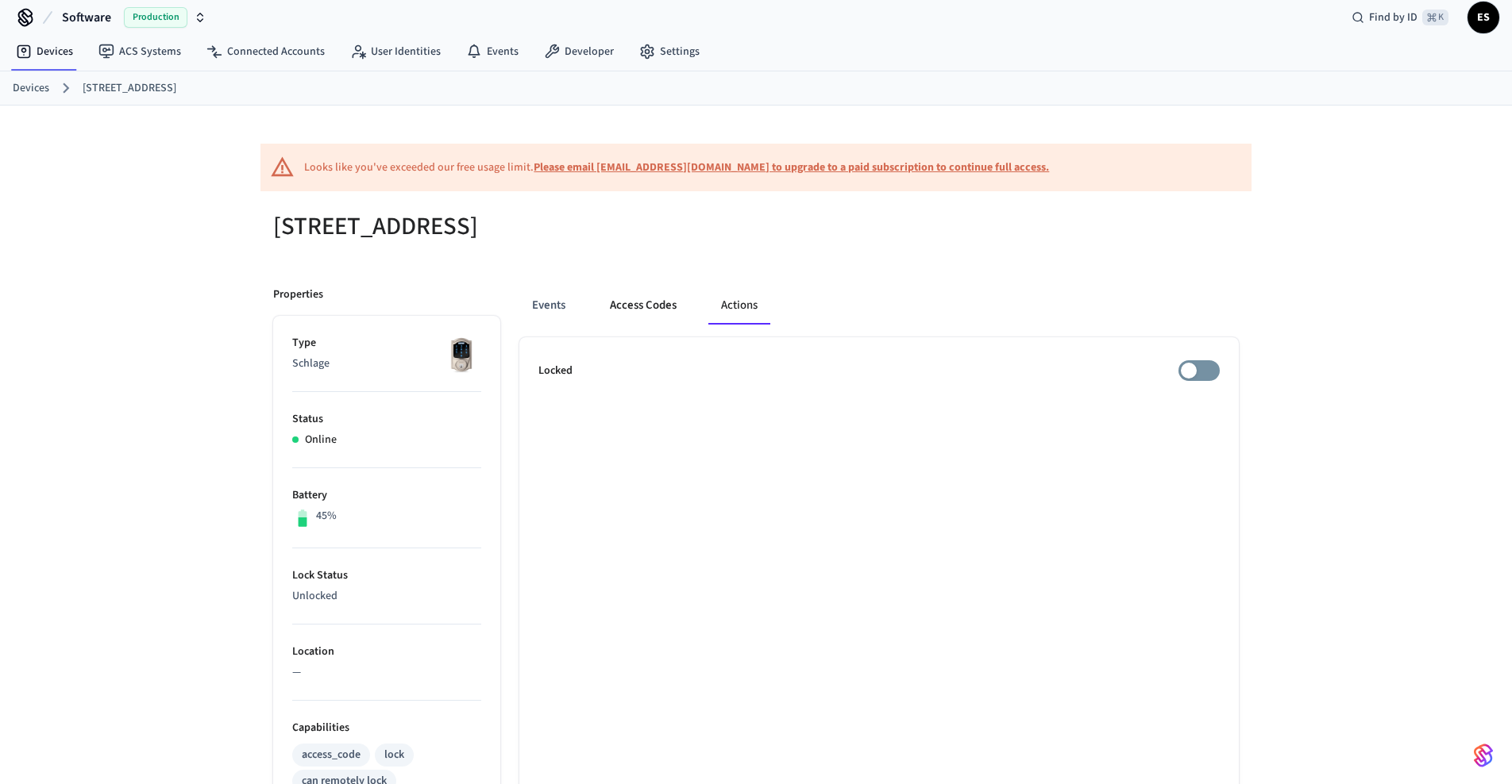
scroll to position [16, 0]
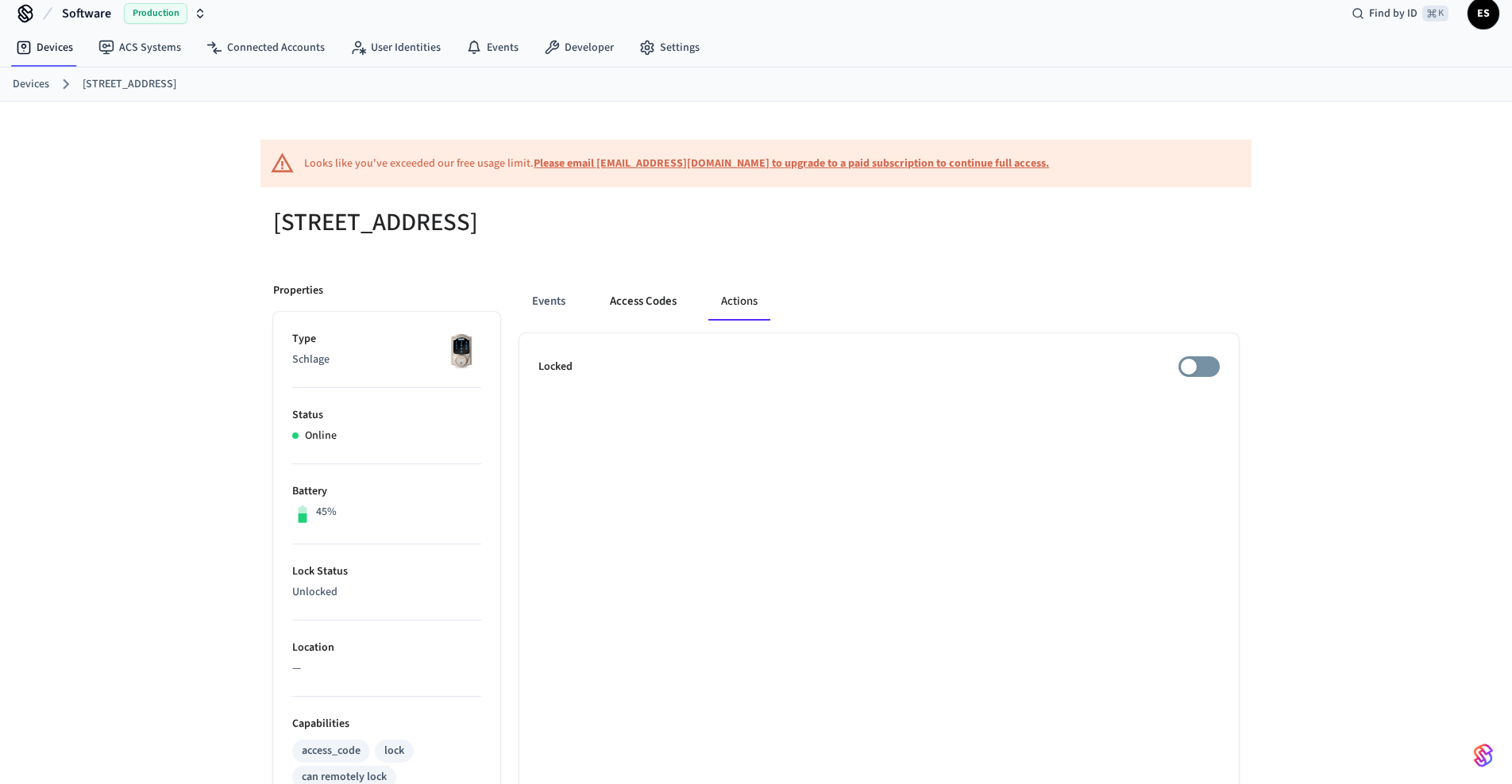
click at [671, 308] on button "Access Codes" at bounding box center [643, 302] width 93 height 38
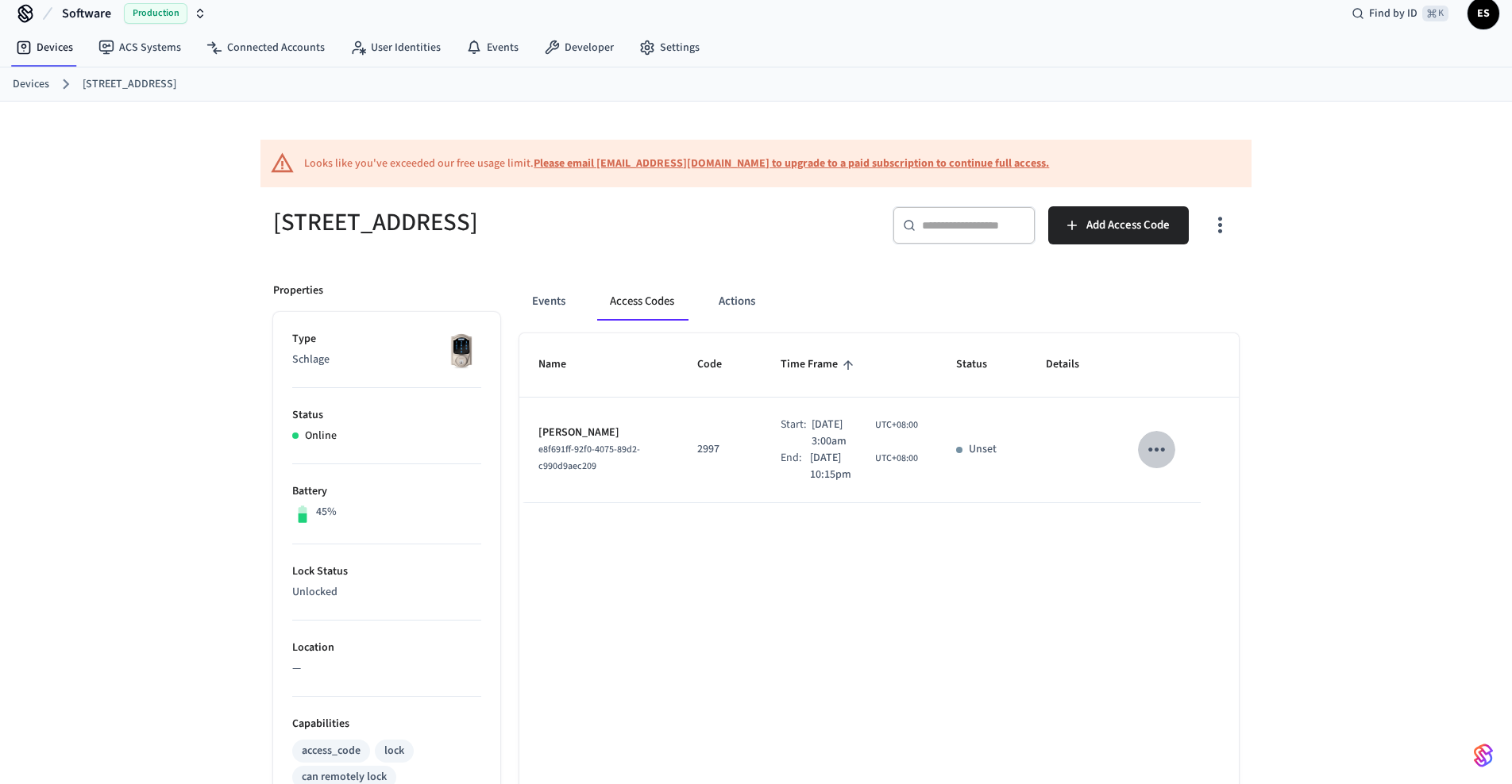
scroll to position [21, 0]
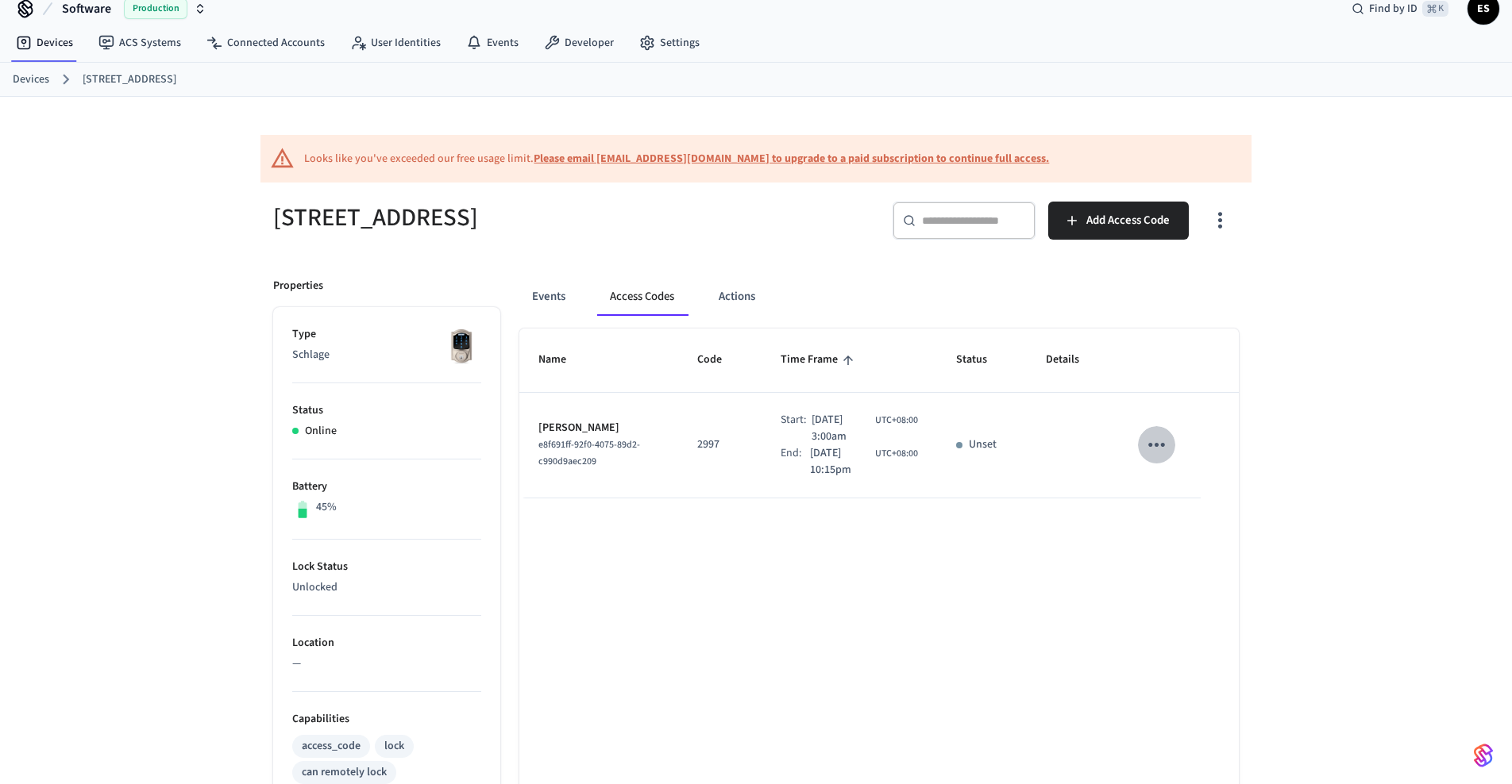
click at [1155, 456] on icon "sticky table" at bounding box center [1156, 444] width 25 height 25
click at [1380, 457] on div at bounding box center [756, 392] width 1512 height 784
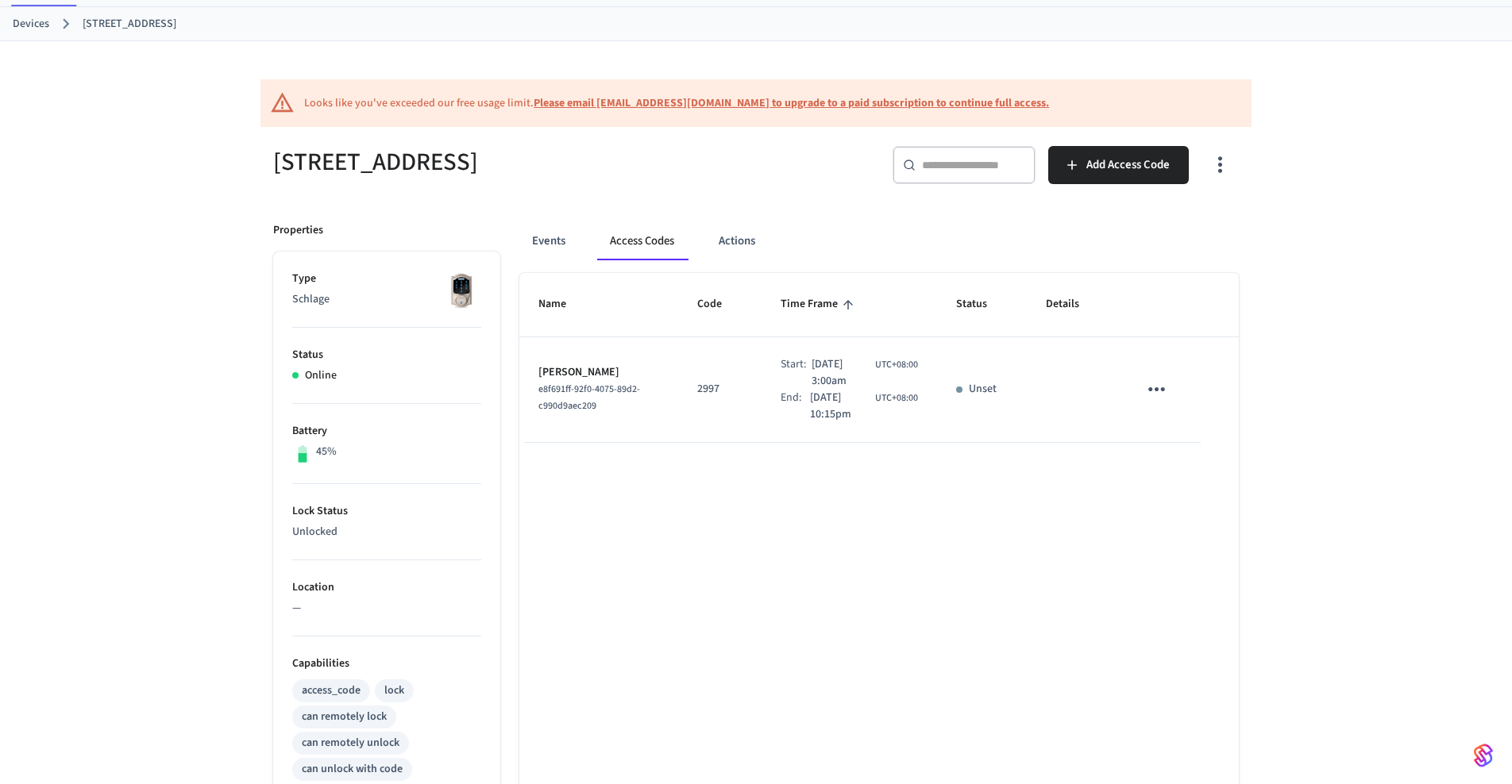
scroll to position [0, 0]
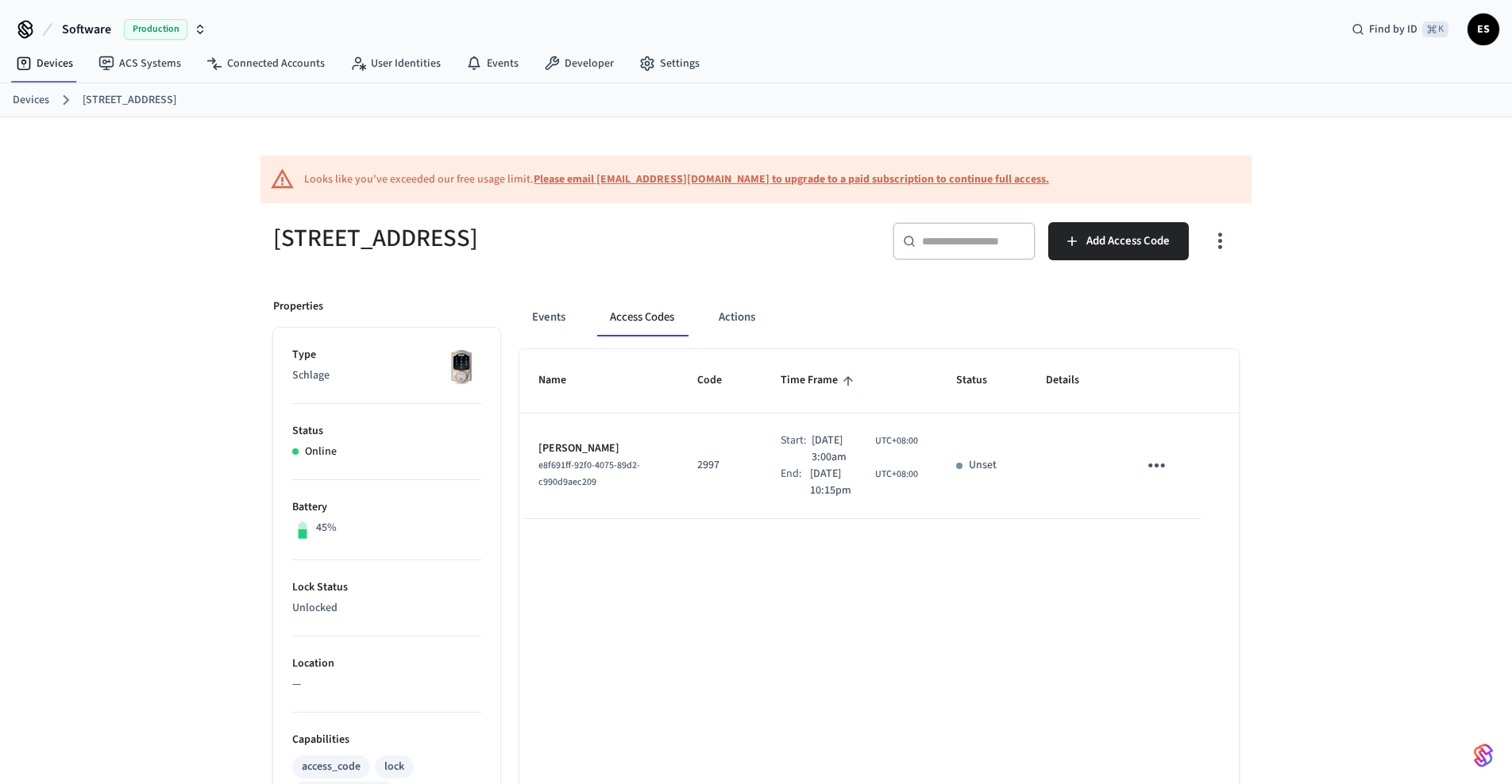
click at [390, 676] on li "Location —" at bounding box center [387, 674] width 189 height 76
click at [1223, 247] on icon "button" at bounding box center [1220, 238] width 25 height 25
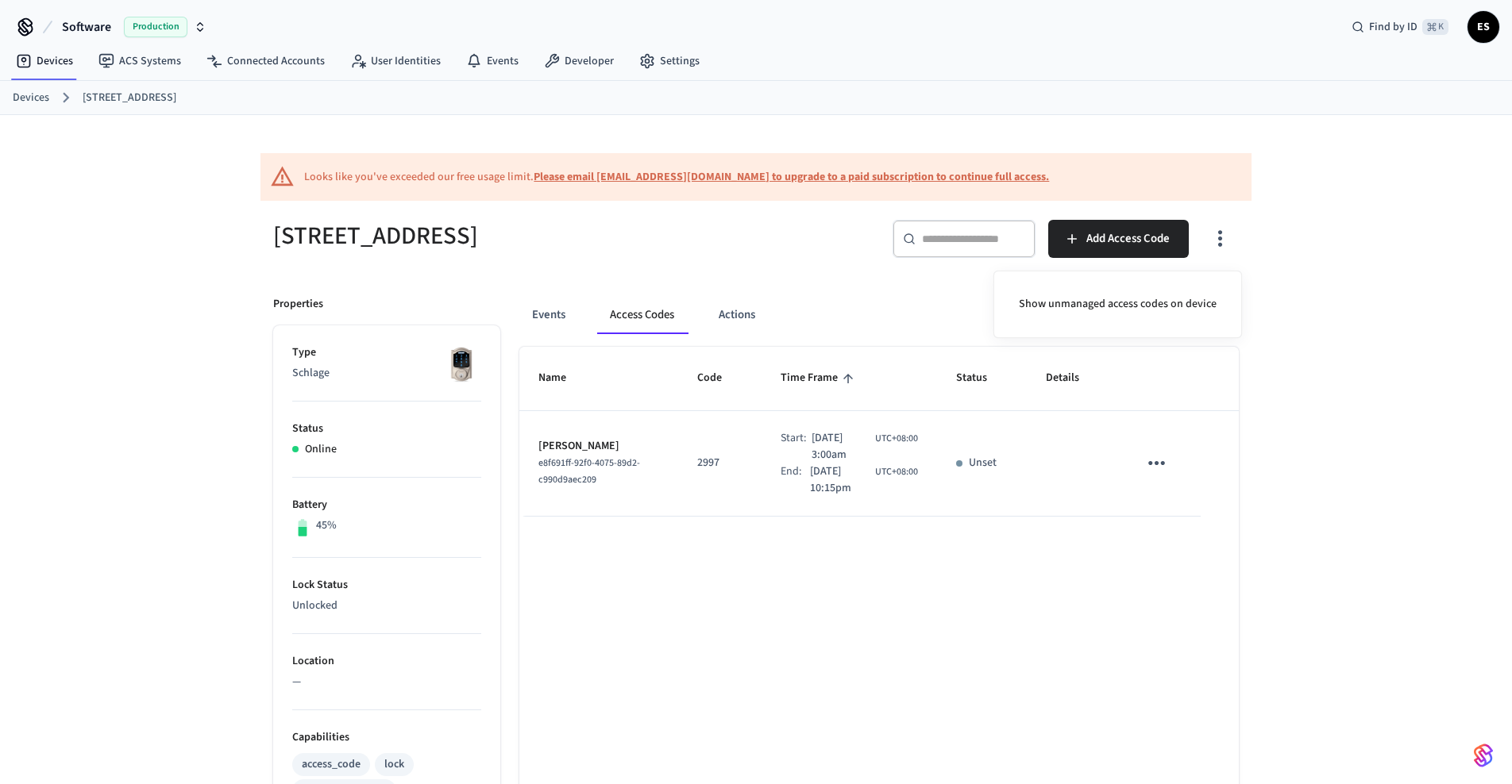
click at [1427, 321] on div at bounding box center [756, 392] width 1512 height 784
click at [38, 97] on link "Devices" at bounding box center [31, 97] width 37 height 16
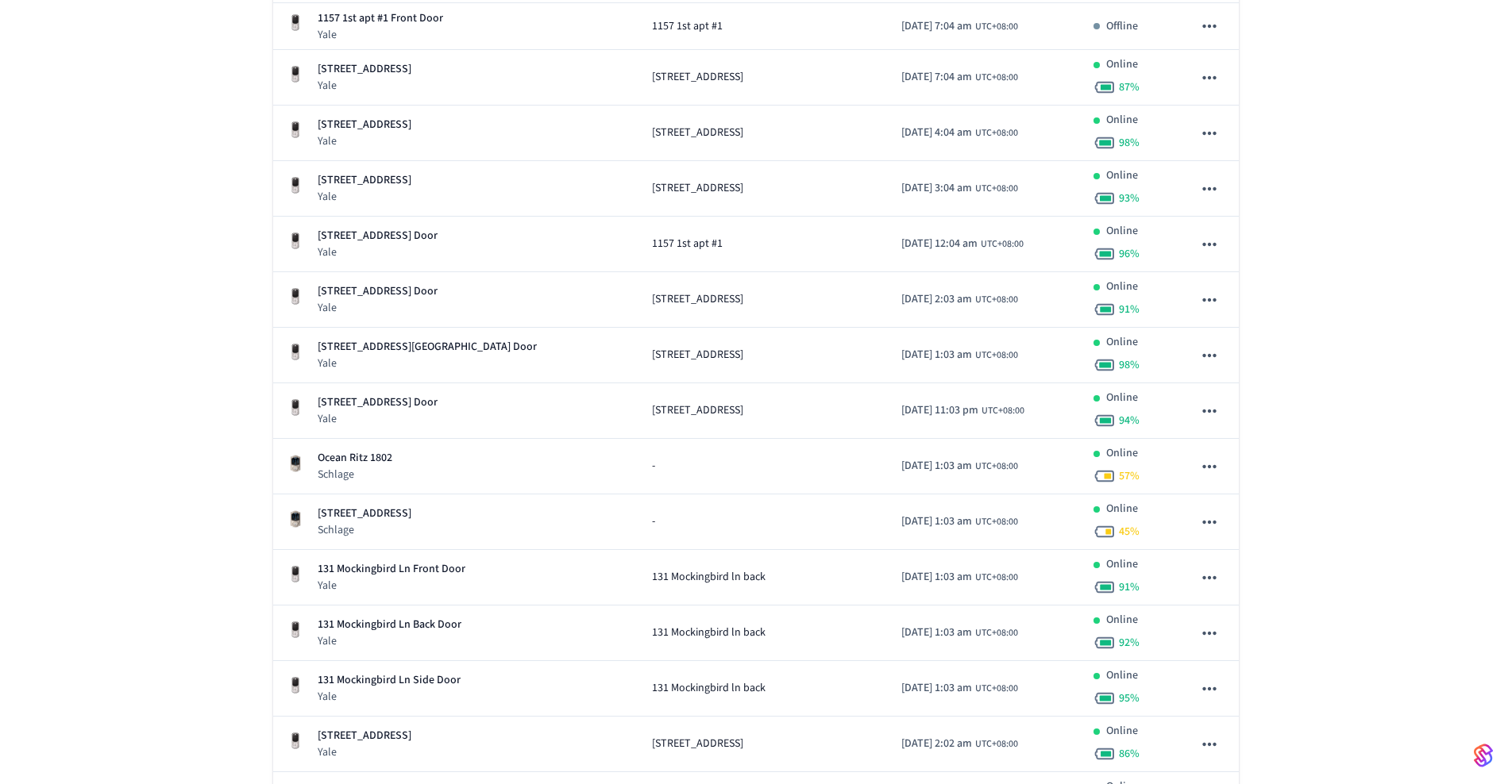
scroll to position [458, 0]
